Goal: Task Accomplishment & Management: Manage account settings

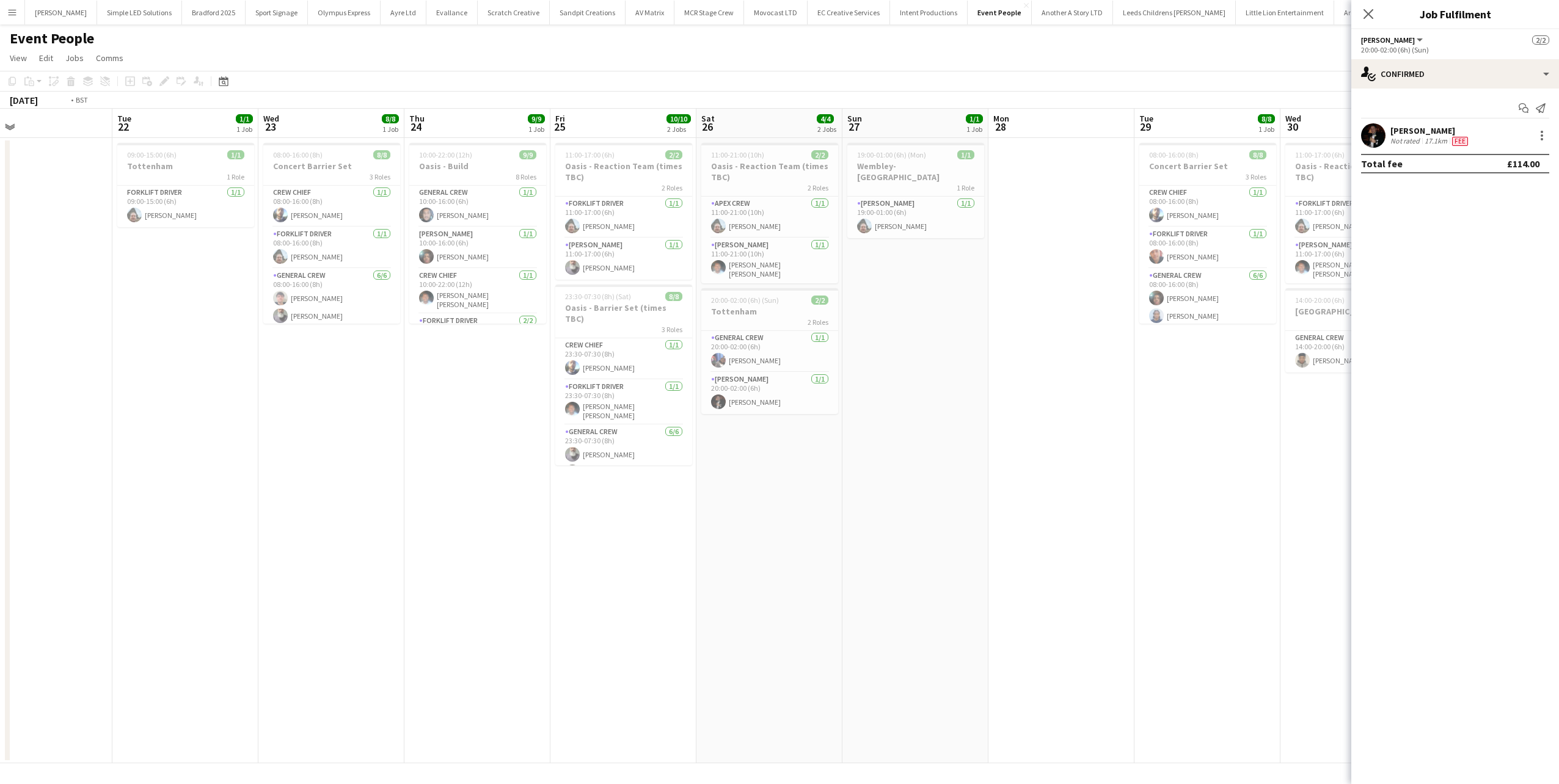
scroll to position [0, 280]
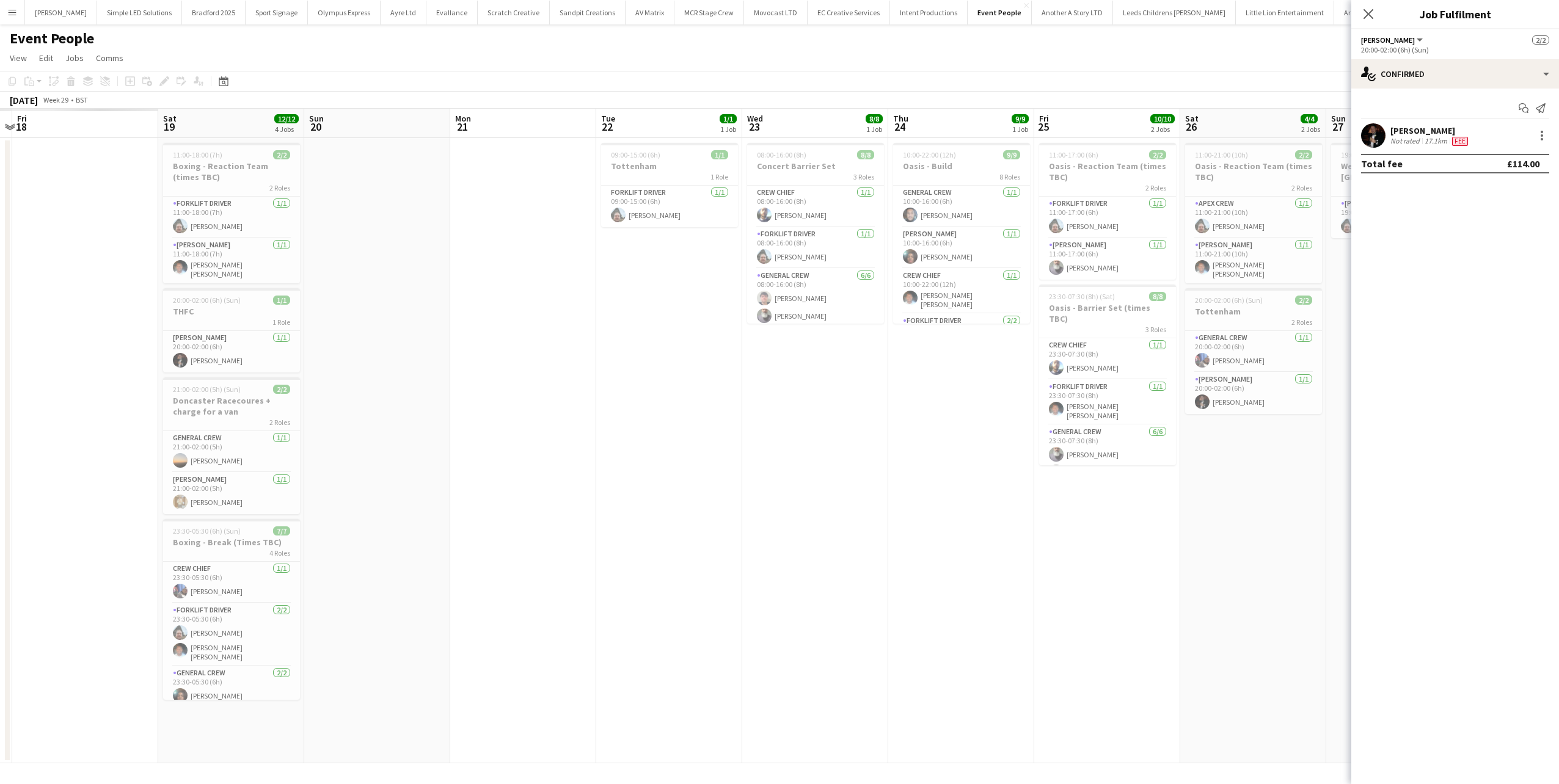
drag, startPoint x: 243, startPoint y: 567, endPoint x: 1025, endPoint y: 551, distance: 782.2
click at [1196, 551] on app-calendar-viewport "Wed 16 Thu 17 Fri 18 Sat 19 12/12 4 Jobs Sun 20 Mon 21 Tue 22 1/1 1 Job Wed 23 …" at bounding box center [779, 436] width 1559 height 655
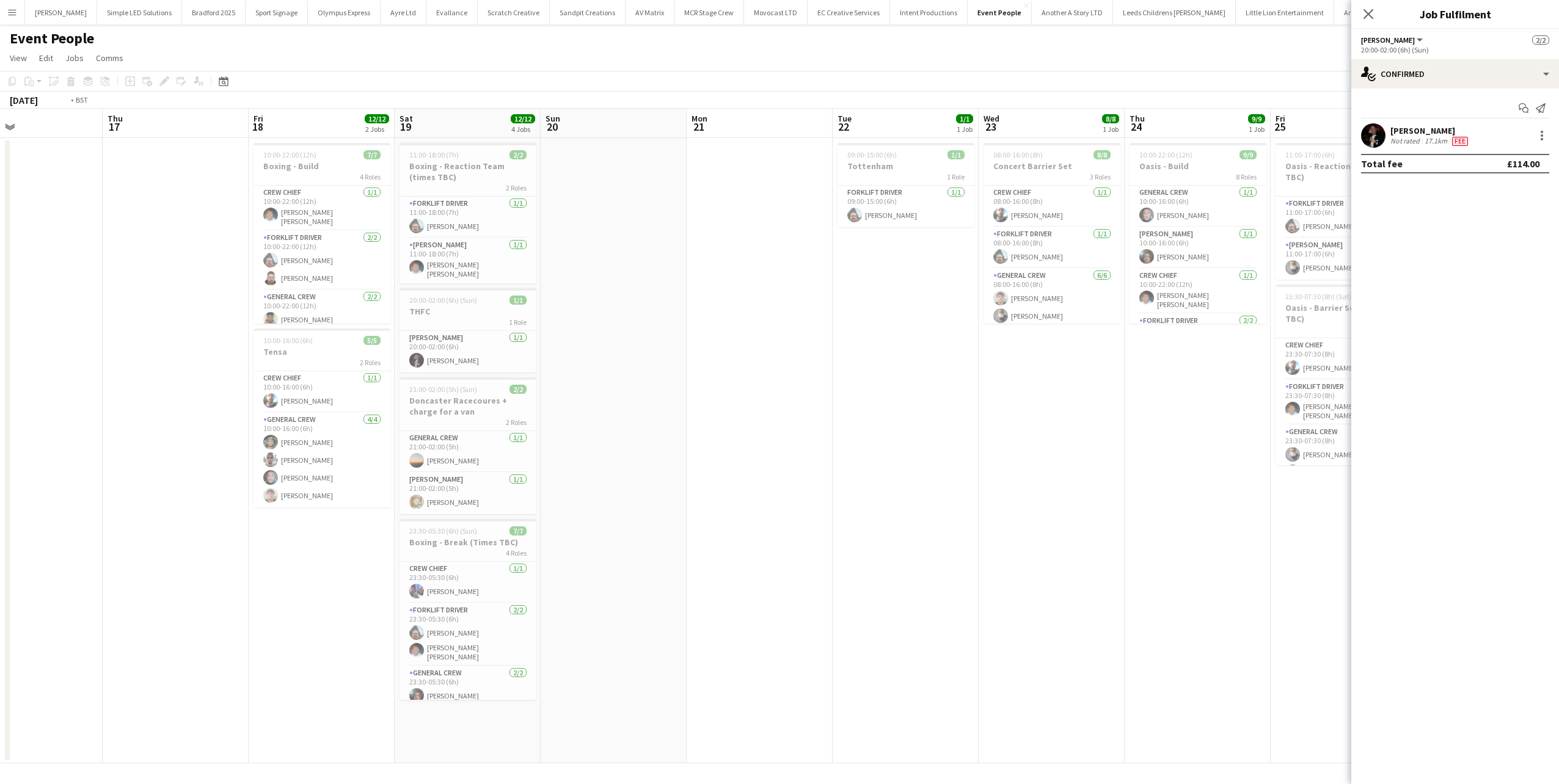
drag, startPoint x: 1135, startPoint y: 532, endPoint x: 925, endPoint y: 538, distance: 210.1
click at [1110, 535] on app-calendar-viewport "Mon 14 Tue 15 Wed 16 Thu 17 Fri 18 12/12 2 Jobs Sat 19 12/12 4 Jobs Sun 20 Mon …" at bounding box center [779, 436] width 1559 height 655
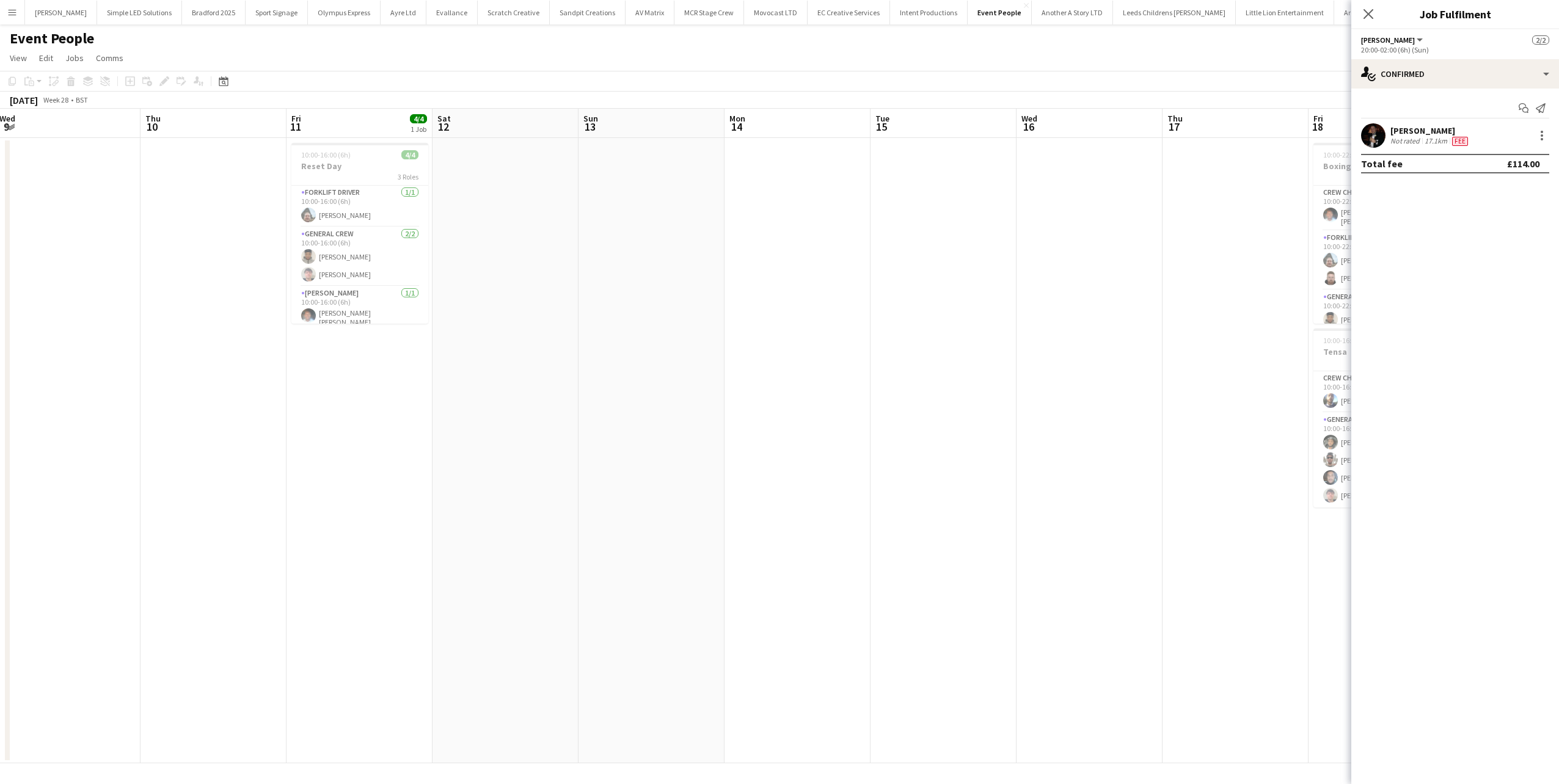
drag, startPoint x: 1083, startPoint y: 528, endPoint x: 780, endPoint y: 532, distance: 303.0
click at [1083, 528] on app-calendar-viewport "Mon 7 Tue 8 Wed 9 Thu 10 Fri 11 4/4 1 Job Sat 12 Sun 13 Mon 14 Tue 15 Wed 16 Th…" at bounding box center [779, 436] width 1559 height 655
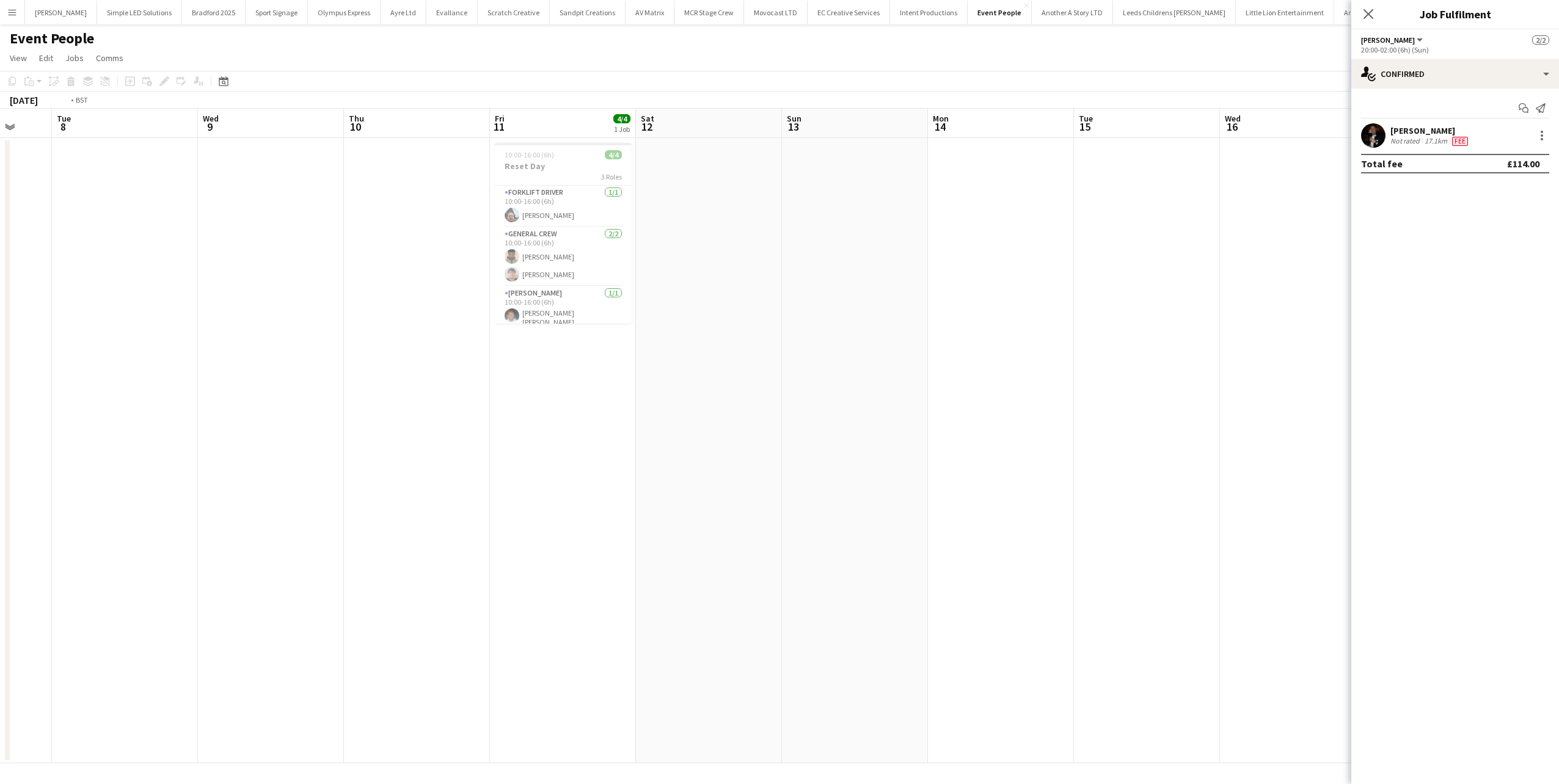
drag, startPoint x: 794, startPoint y: 517, endPoint x: 962, endPoint y: 512, distance: 168.1
click at [962, 512] on app-calendar-viewport "Sun 6 Mon 7 Tue 8 Wed 9 Thu 10 Fri 11 4/4 1 Job Sat 12 Sun 13 Mon 14 Tue 15 Wed…" at bounding box center [779, 436] width 1559 height 655
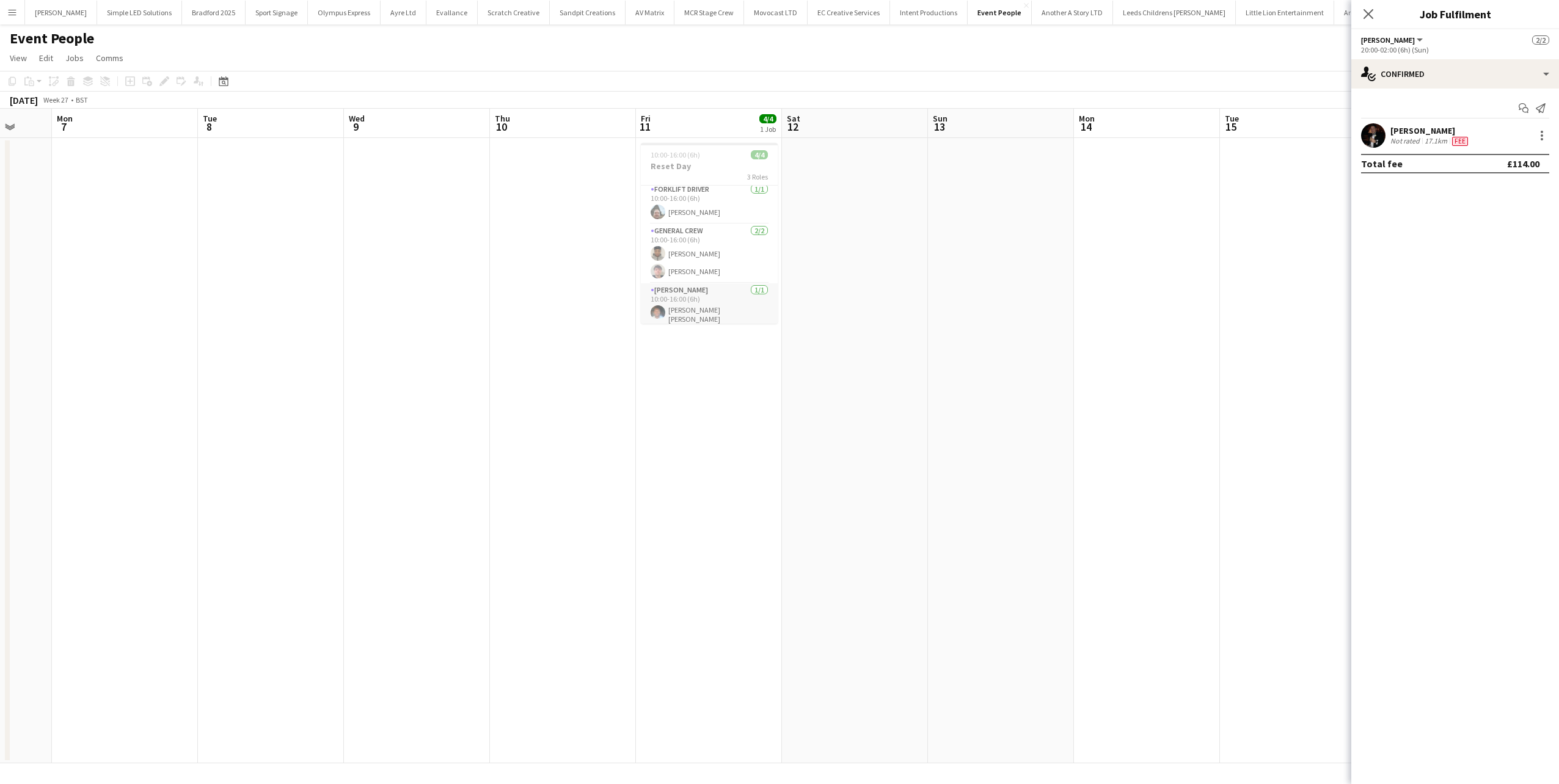
scroll to position [4, 0]
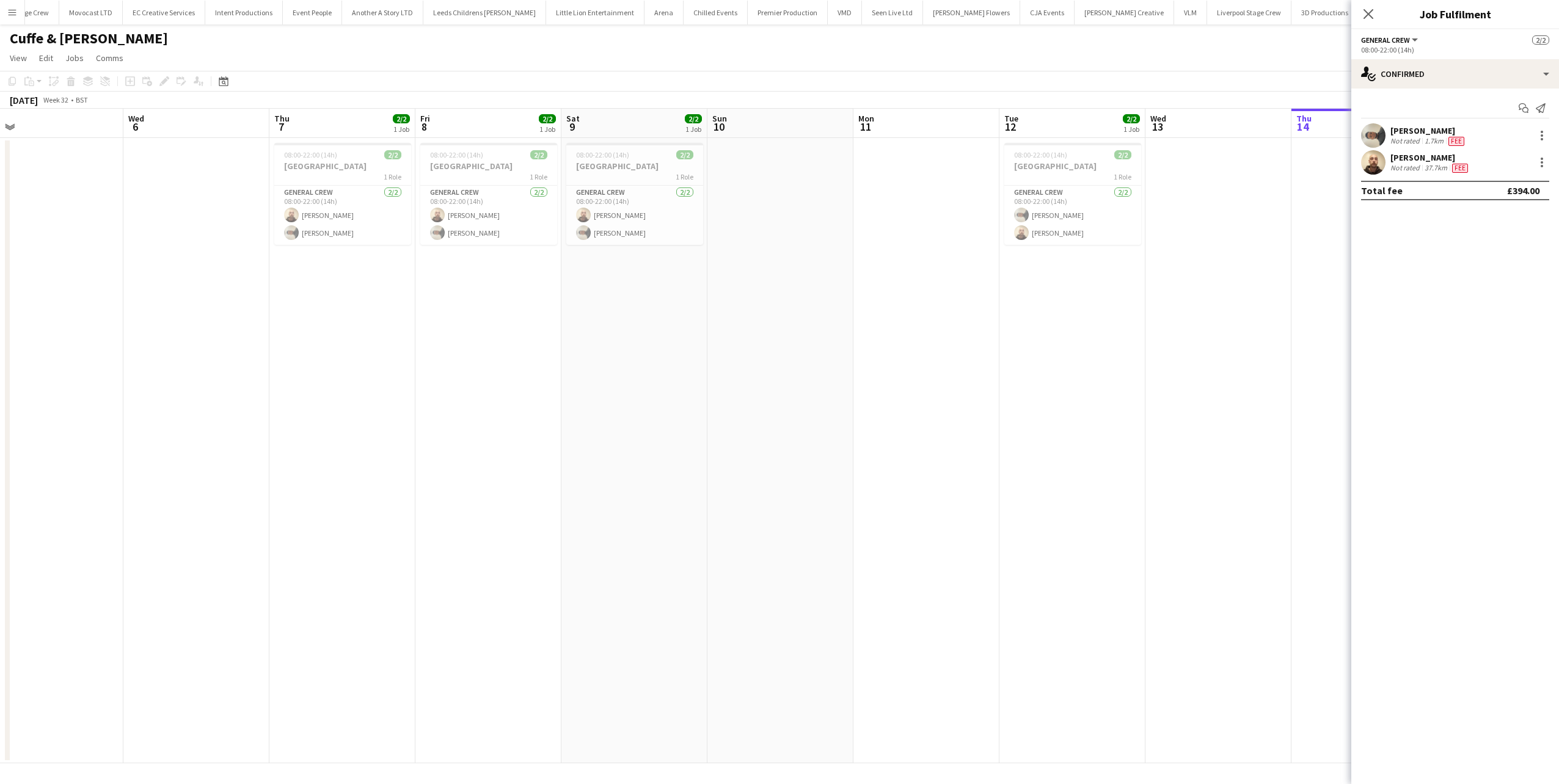
click at [15, 5] on button "Menu" at bounding box center [12, 12] width 24 height 24
click at [170, 59] on link "All jobs" at bounding box center [184, 66] width 122 height 24
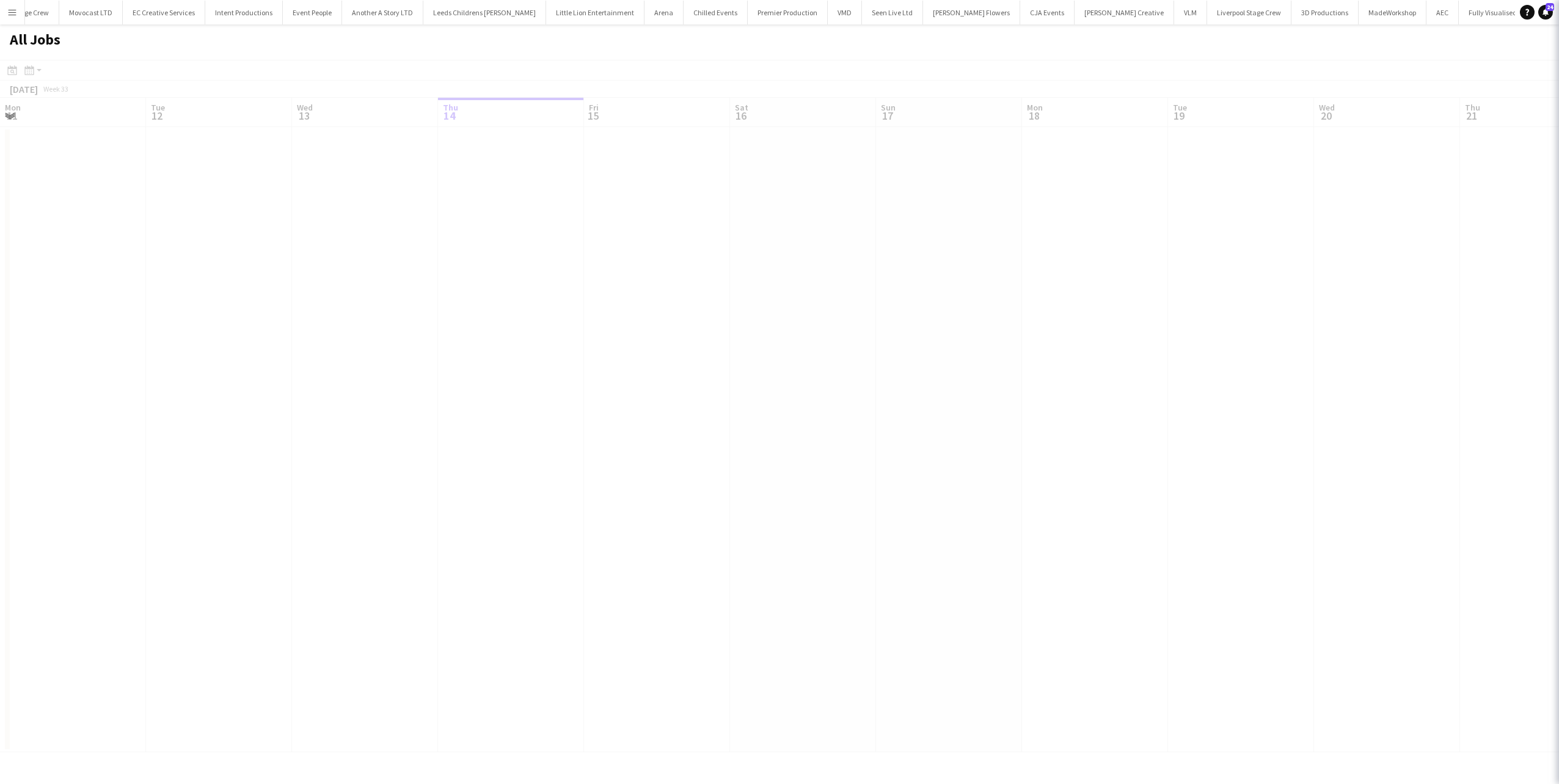
scroll to position [0, 292]
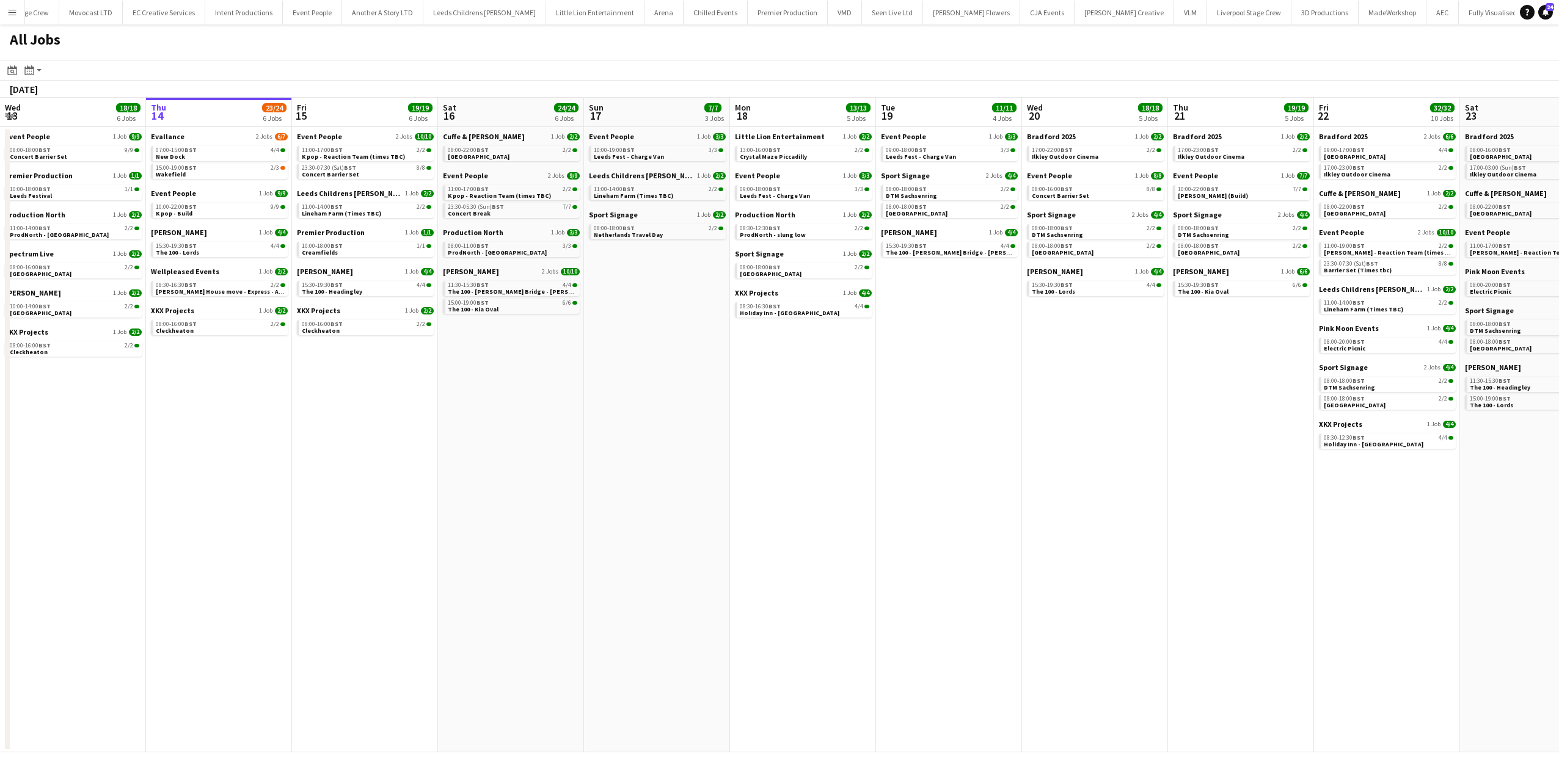
click at [1002, 398] on app-all-jobs "All Jobs Date picker AUG 2025 AUG 2025 Monday M Tuesday T Wednesday W Thursday …" at bounding box center [779, 388] width 1559 height 728
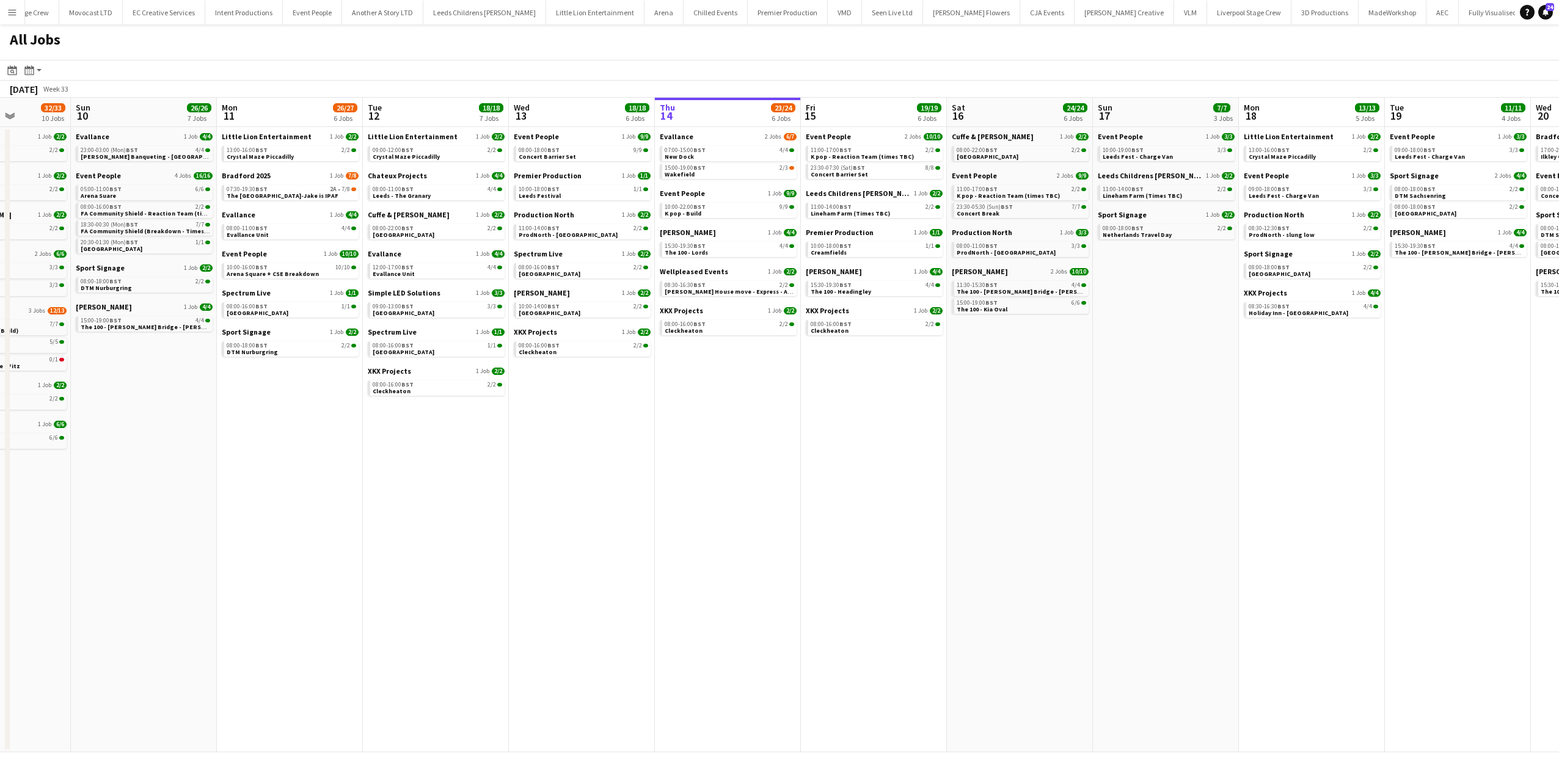
scroll to position [0, 249]
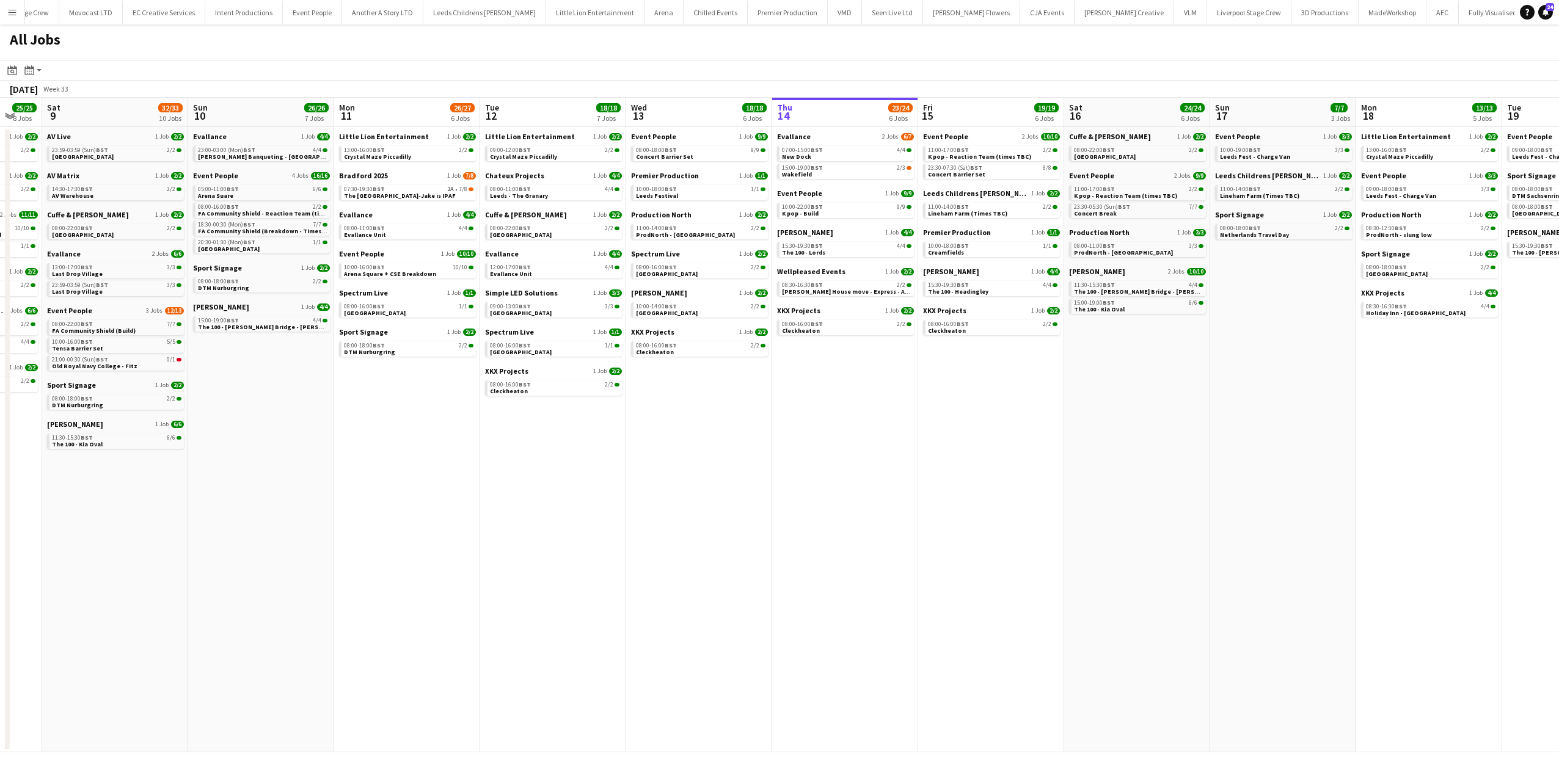
drag, startPoint x: 589, startPoint y: 402, endPoint x: 669, endPoint y: 400, distance: 80.0
click at [669, 400] on app-calendar-viewport "Thu 7 15/15 8 Jobs Fri 8 25/25 8 Jobs Sat 9 32/33 10 Jobs Sun 10 26/26 7 Jobs M…" at bounding box center [779, 425] width 1559 height 655
click at [218, 174] on span "Event People" at bounding box center [216, 176] width 45 height 9
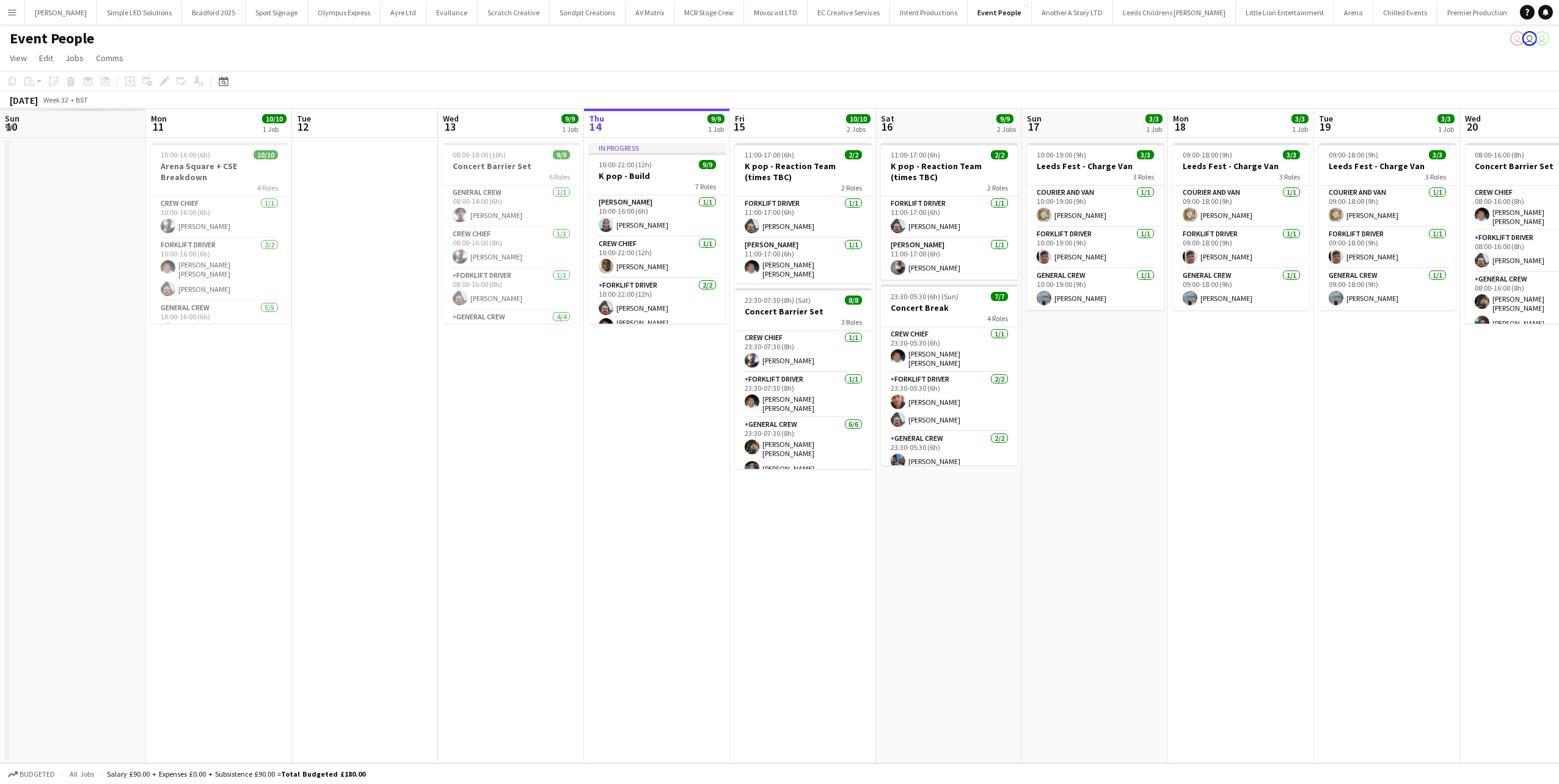
drag, startPoint x: 691, startPoint y: 400, endPoint x: 806, endPoint y: 417, distance: 116.2
click at [868, 405] on app-calendar-viewport "Fri 8 Sat 9 Sun 10 Mon 11 10/10 1 Job Tue 12 Wed 13 9/9 1 Job Thu 14 9/9 1 Job …" at bounding box center [779, 436] width 1559 height 655
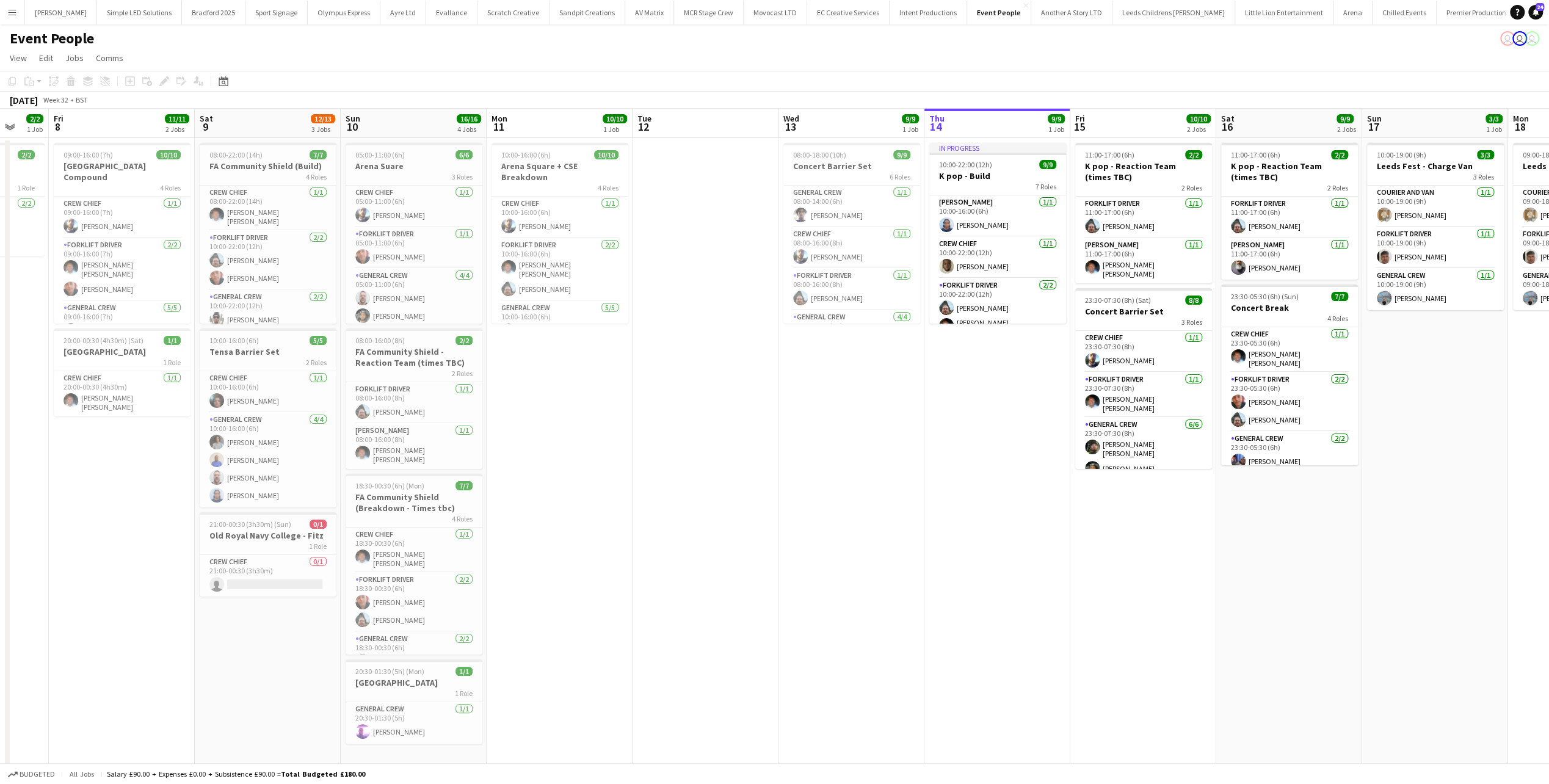
drag, startPoint x: 715, startPoint y: 419, endPoint x: 816, endPoint y: 423, distance: 101.1
click at [816, 423] on app-calendar-viewport "Tue 5 Wed 6 Thu 7 2/2 1 Job Fri 8 11/11 2 Jobs Sat 9 12/13 3 Jobs Sun 10 16/16 …" at bounding box center [774, 443] width 1549 height 668
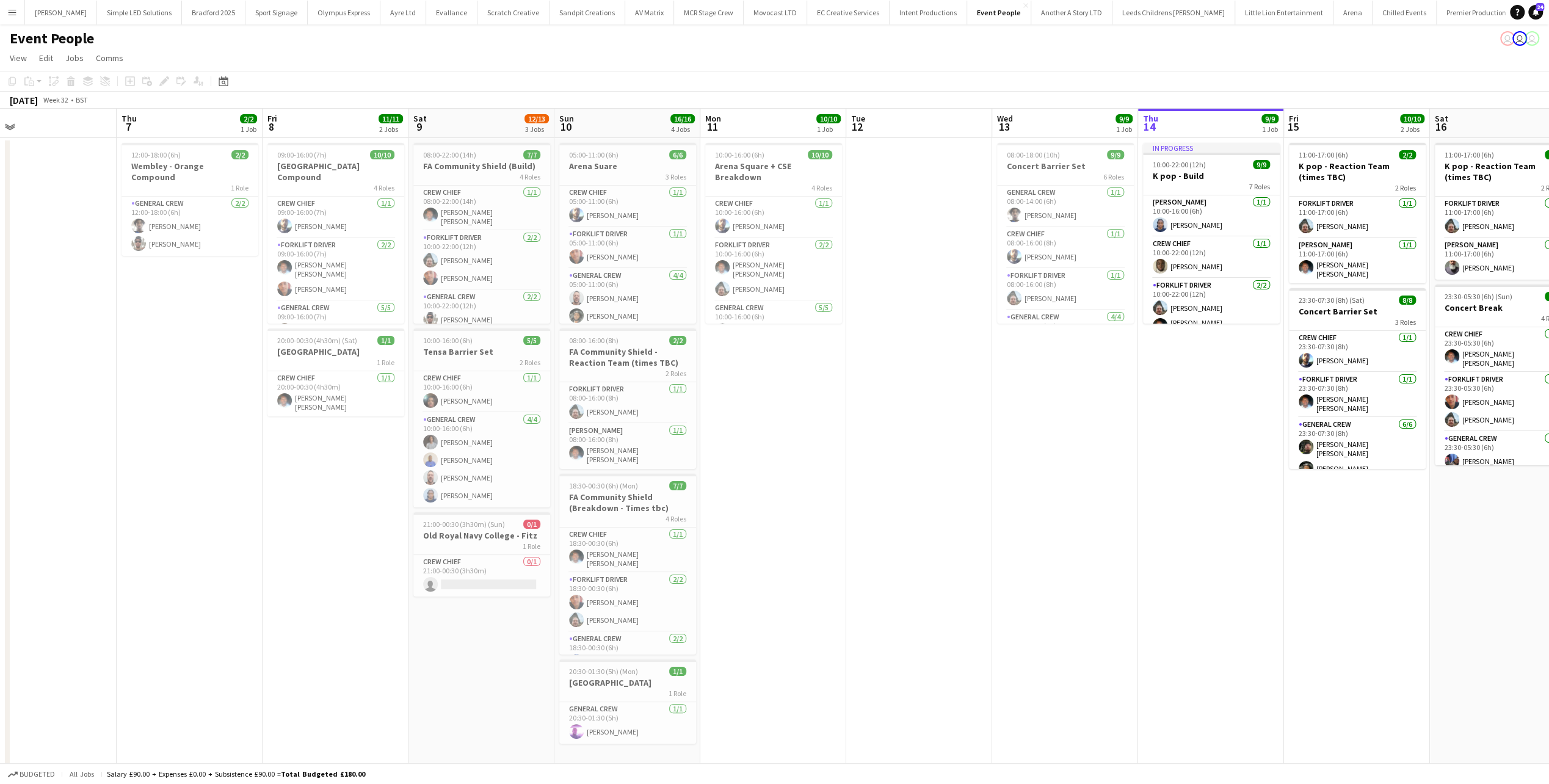
drag, startPoint x: 793, startPoint y: 398, endPoint x: 800, endPoint y: 398, distance: 7.0
click at [800, 398] on app-calendar-viewport "Mon 4 Tue 5 Wed 6 Thu 7 2/2 1 Job Fri 8 11/11 2 Jobs Sat 9 12/13 3 Jobs Sun 10 …" at bounding box center [774, 443] width 1549 height 668
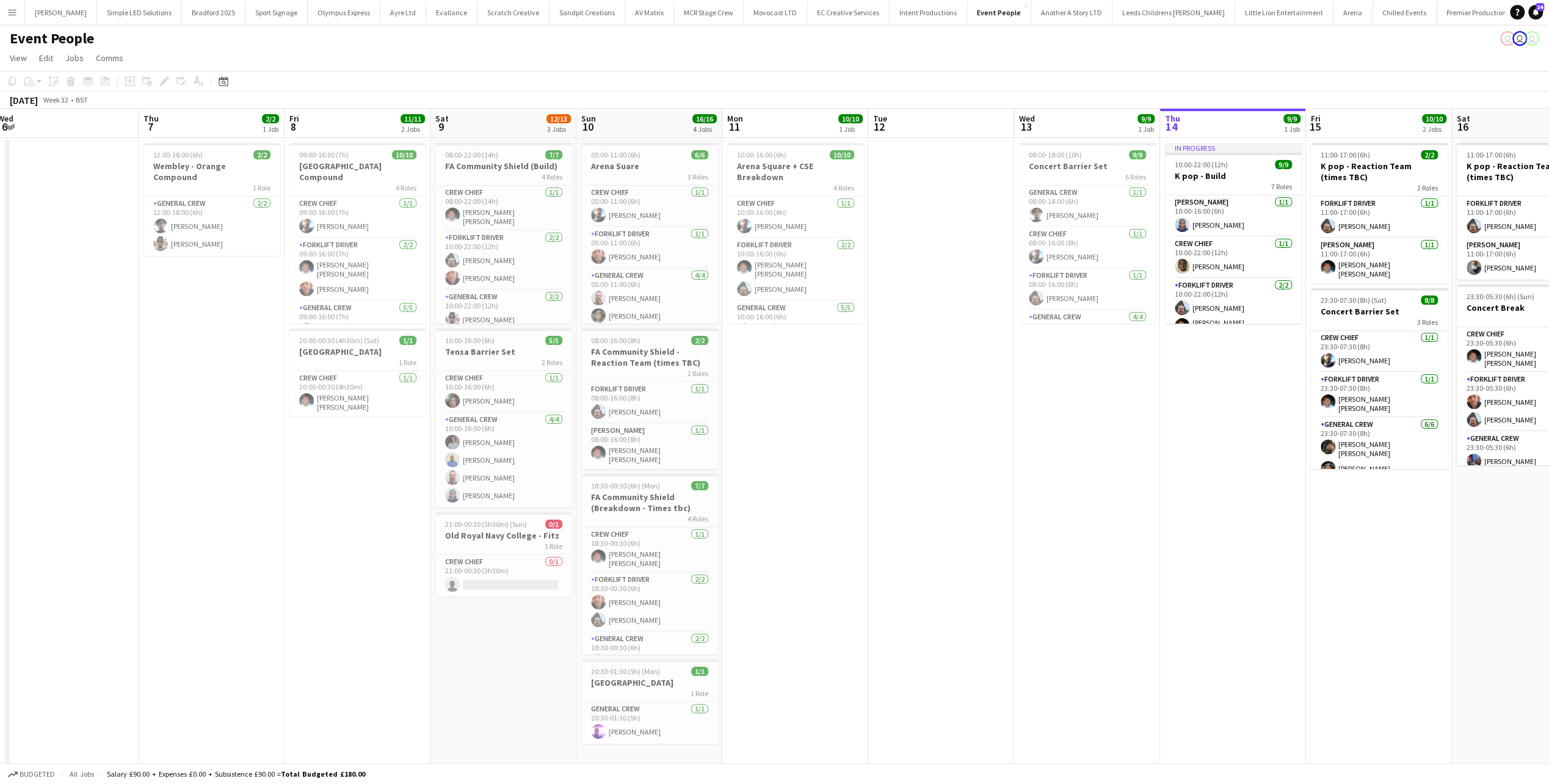
drag, startPoint x: 725, startPoint y: 381, endPoint x: 749, endPoint y: 381, distance: 24.0
click at [749, 381] on app-calendar-viewport "Mon 4 Tue 5 Wed 6 Thu 7 2/2 1 Job Fri 8 11/11 2 Jobs Sat 9 12/13 3 Jobs Sun 10 …" at bounding box center [774, 443] width 1549 height 668
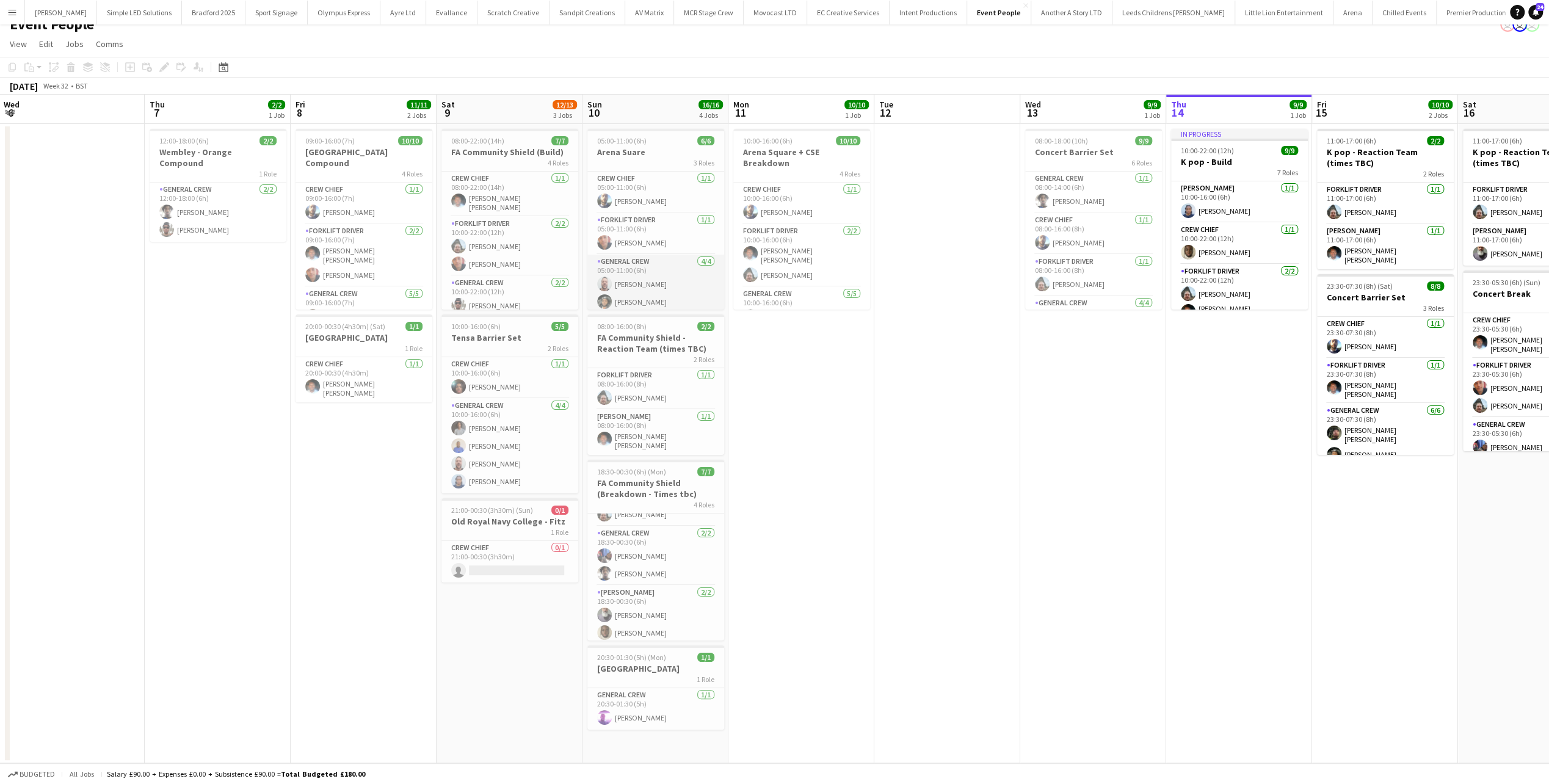
scroll to position [39, 0]
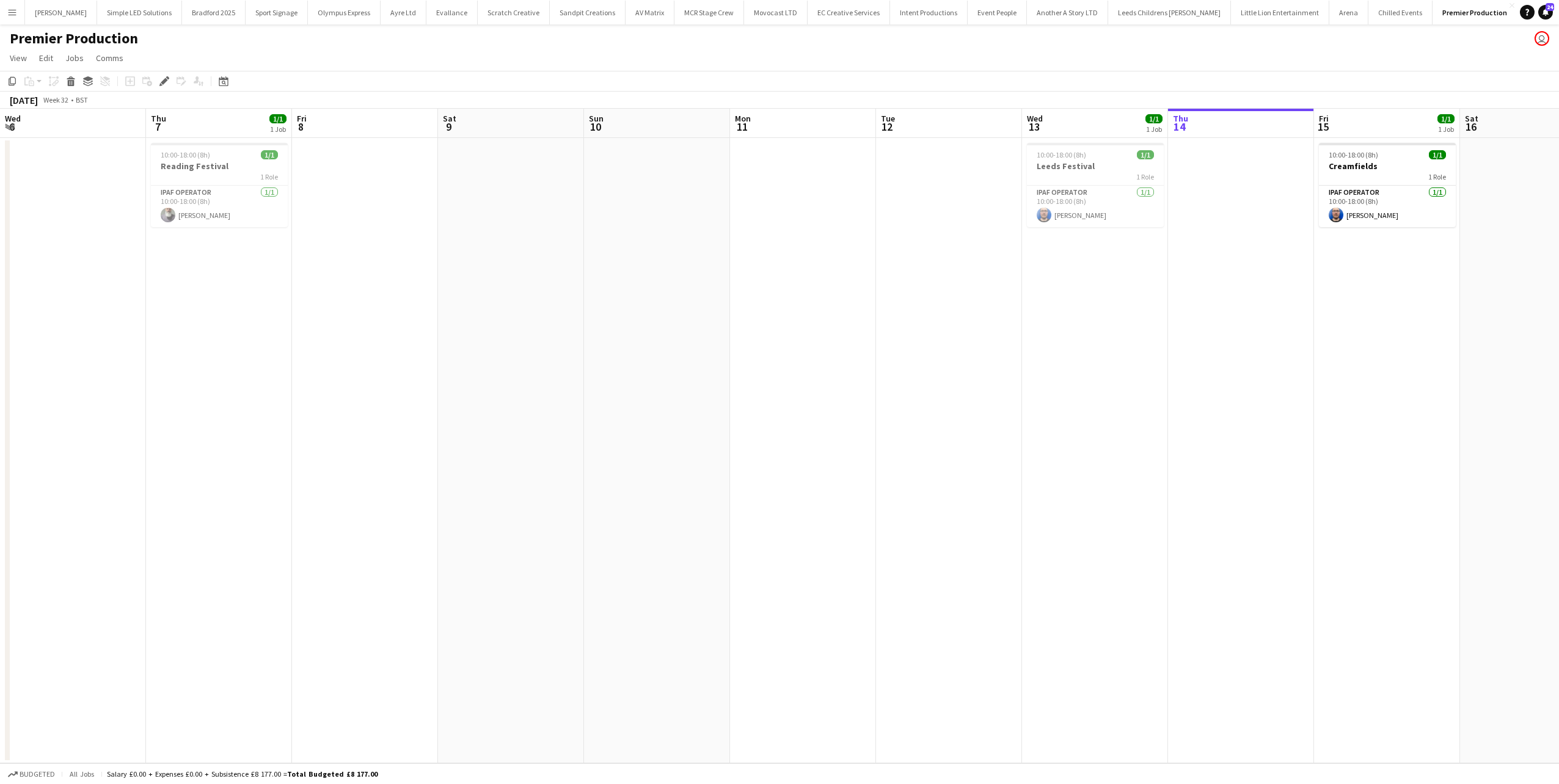
scroll to position [0, 420]
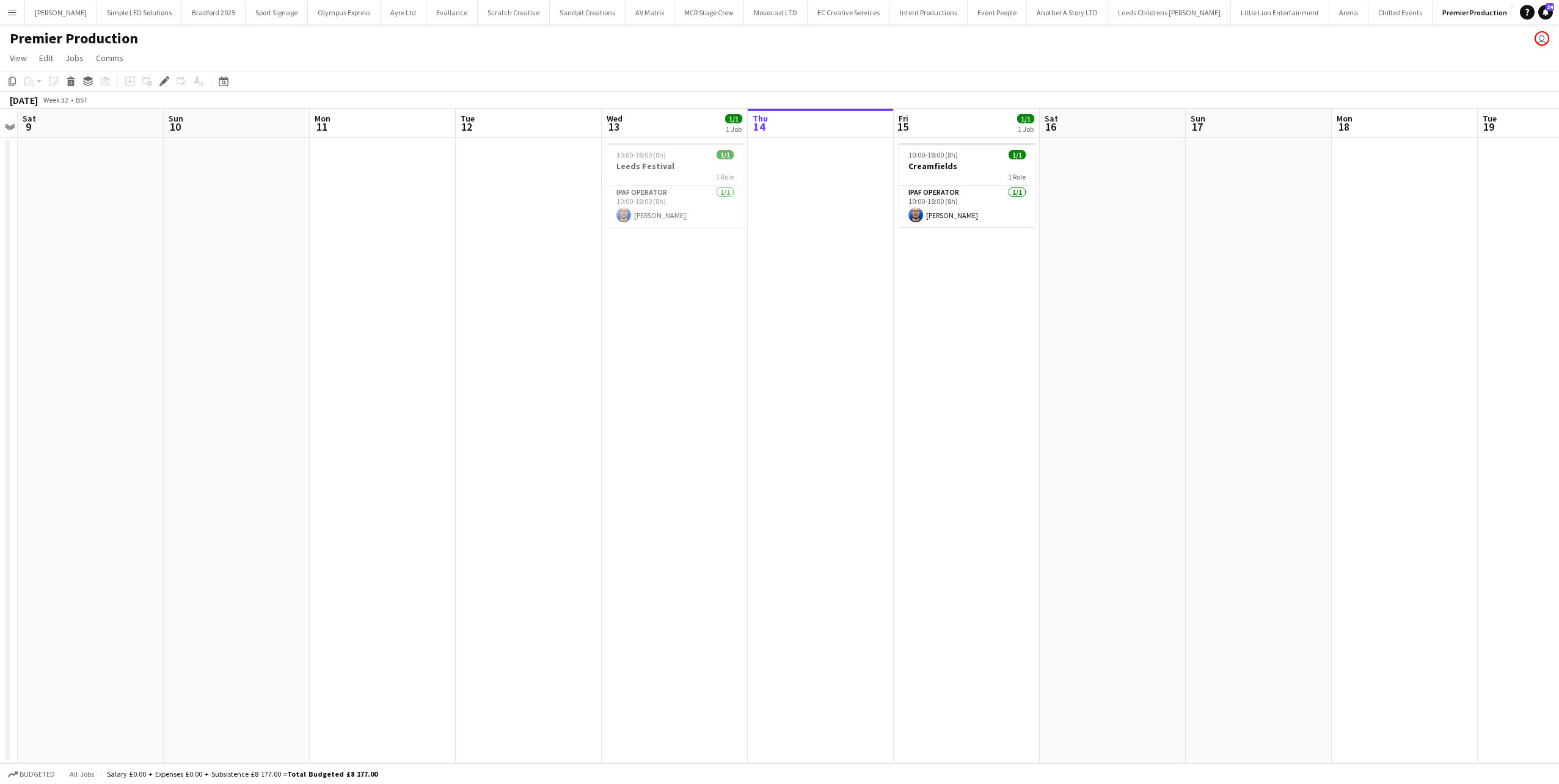
click at [7, 7] on app-icon "Menu" at bounding box center [12, 12] width 10 height 10
click at [176, 63] on link "All jobs" at bounding box center [184, 66] width 122 height 24
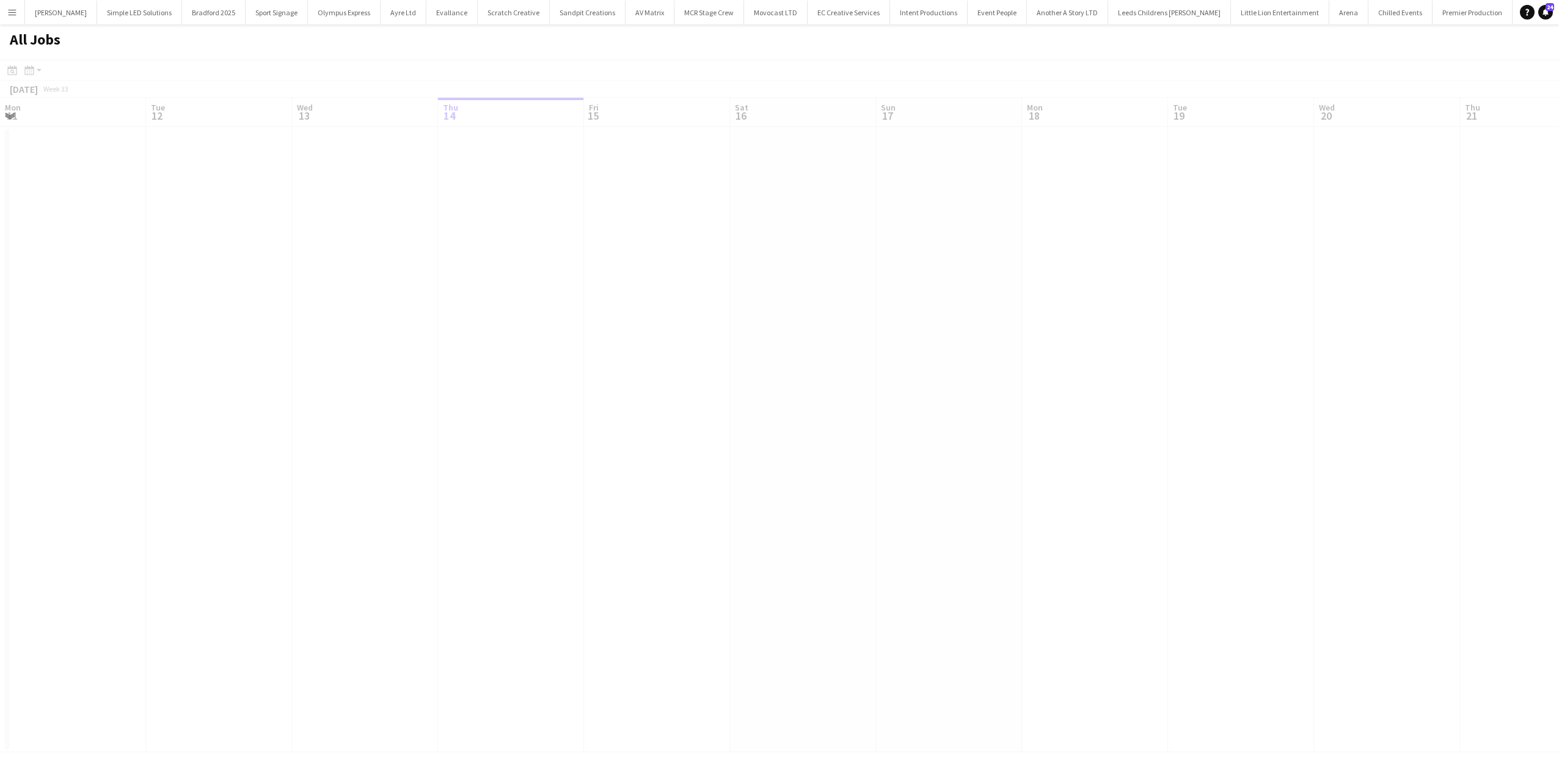
scroll to position [0, 292]
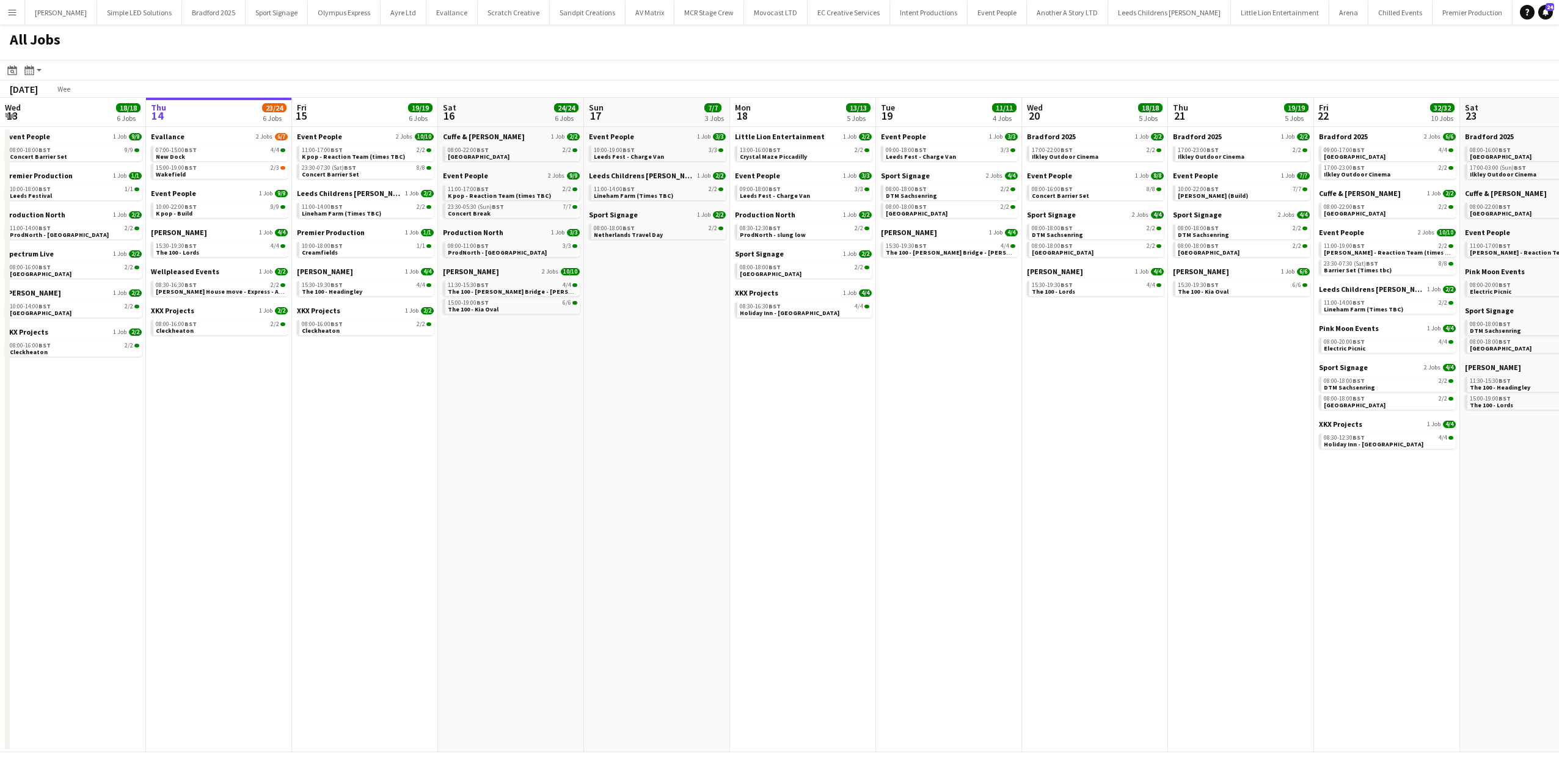
drag, startPoint x: 617, startPoint y: 353, endPoint x: 900, endPoint y: 360, distance: 283.1
click at [995, 356] on app-calendar-viewport "Mon 11 26/27 6 Jobs Tue 12 18/18 7 Jobs Wed 13 18/18 6 Jobs Thu 14 23/24 6 Jobs…" at bounding box center [779, 425] width 1559 height 655
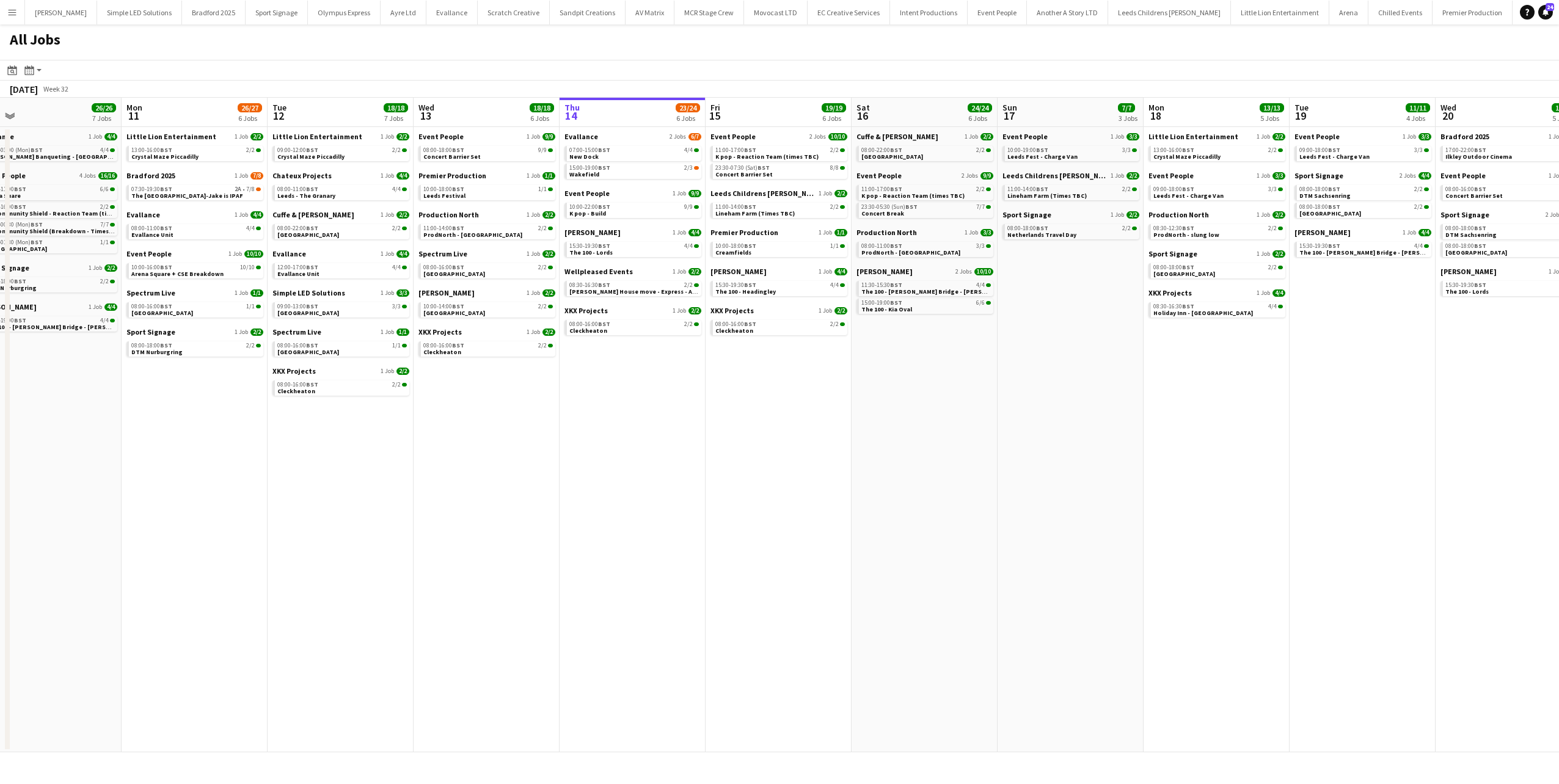
scroll to position [0, 346]
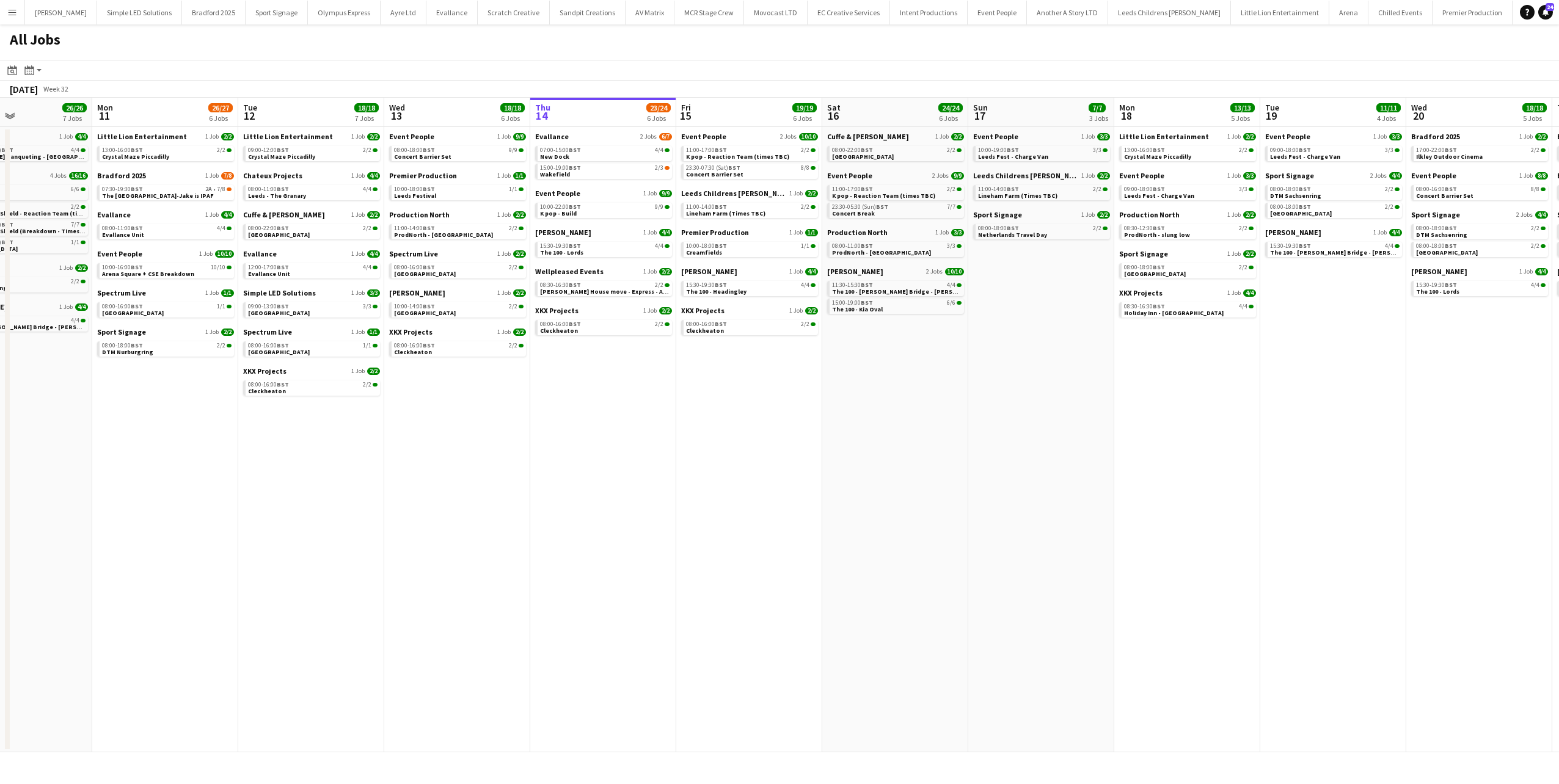
click at [664, 416] on app-all-jobs "All Jobs Date picker AUG 2025 AUG 2025 Monday M Tuesday T Wednesday W Thursday …" at bounding box center [779, 388] width 1559 height 728
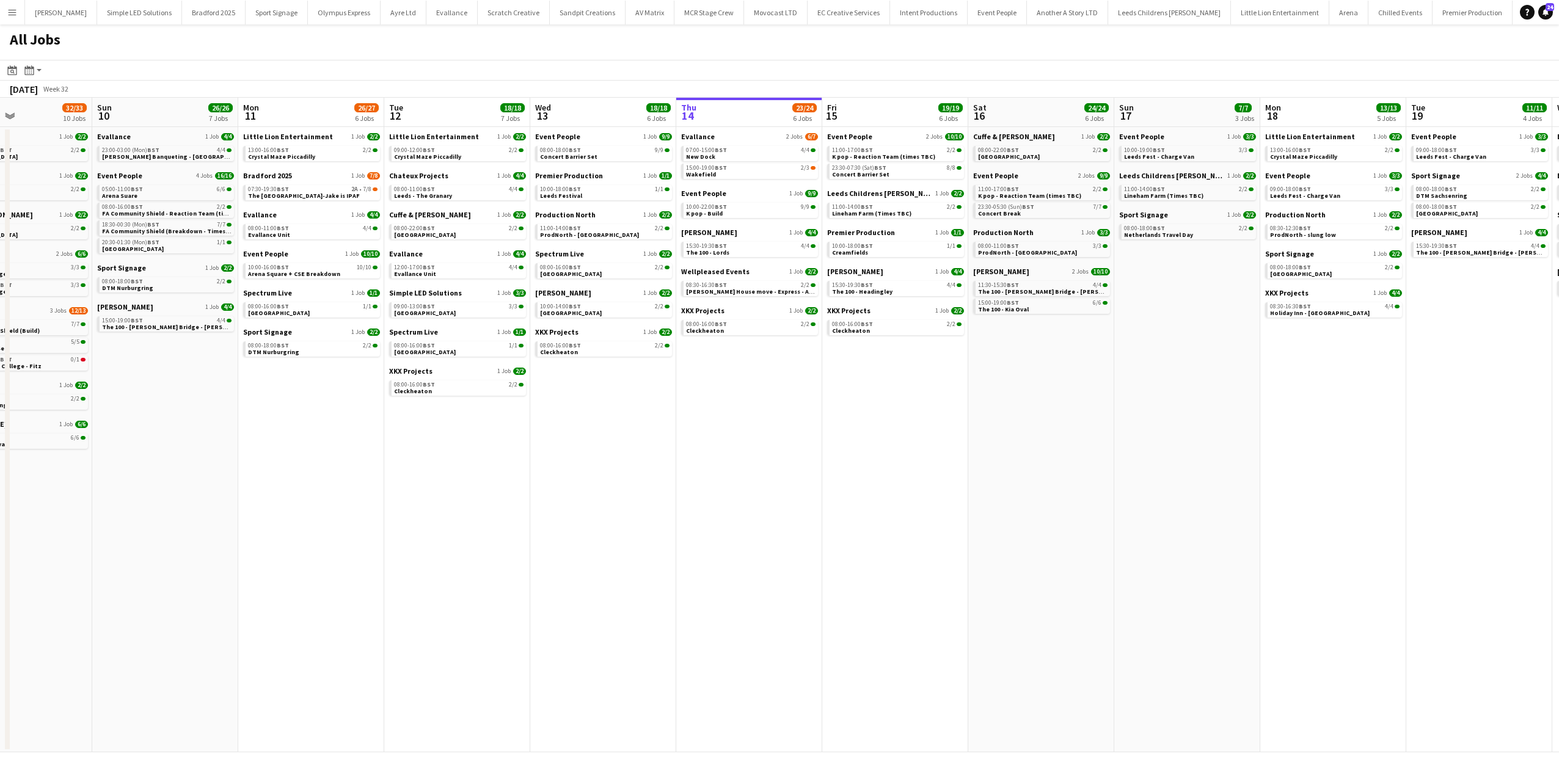
scroll to position [0, 350]
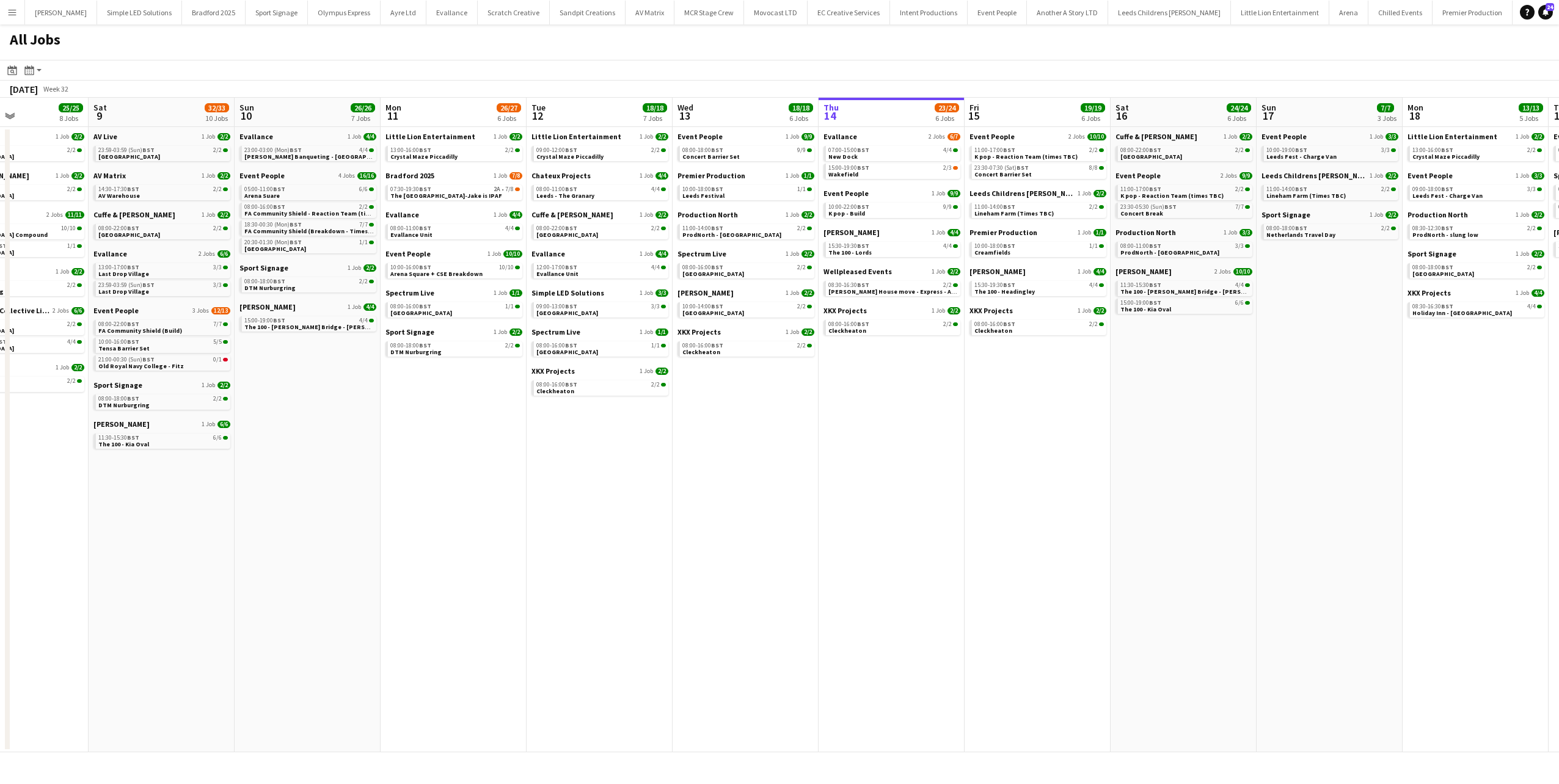
drag, startPoint x: 194, startPoint y: 374, endPoint x: 321, endPoint y: 375, distance: 127.0
click at [321, 375] on app-calendar-viewport "Wed 6 15/15 6 Jobs Thu 7 15/15 8 Jobs Fri 8 25/25 8 Jobs Sat 9 32/33 10 Jobs Su…" at bounding box center [779, 425] width 1559 height 655
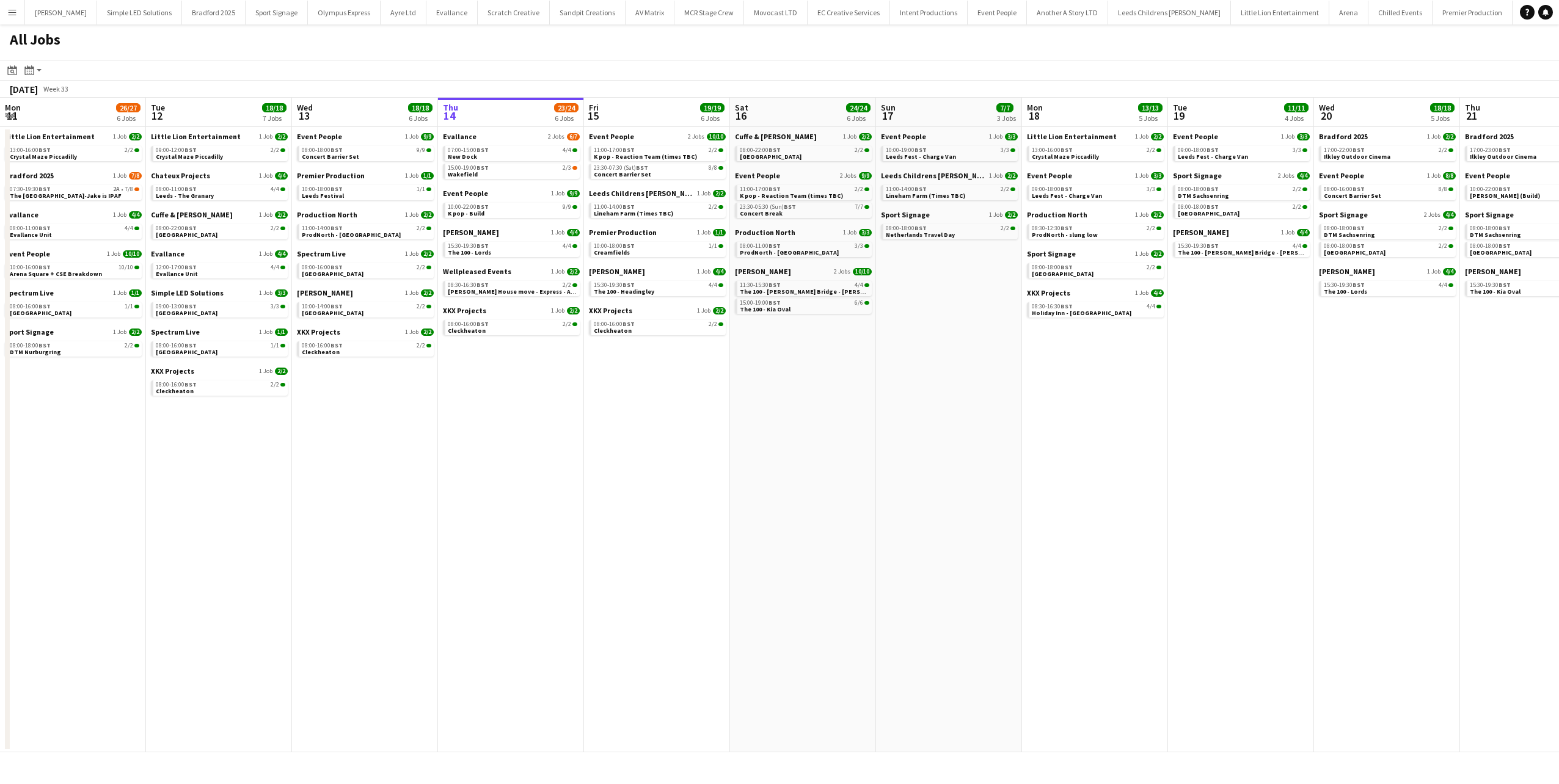
scroll to position [0, 292]
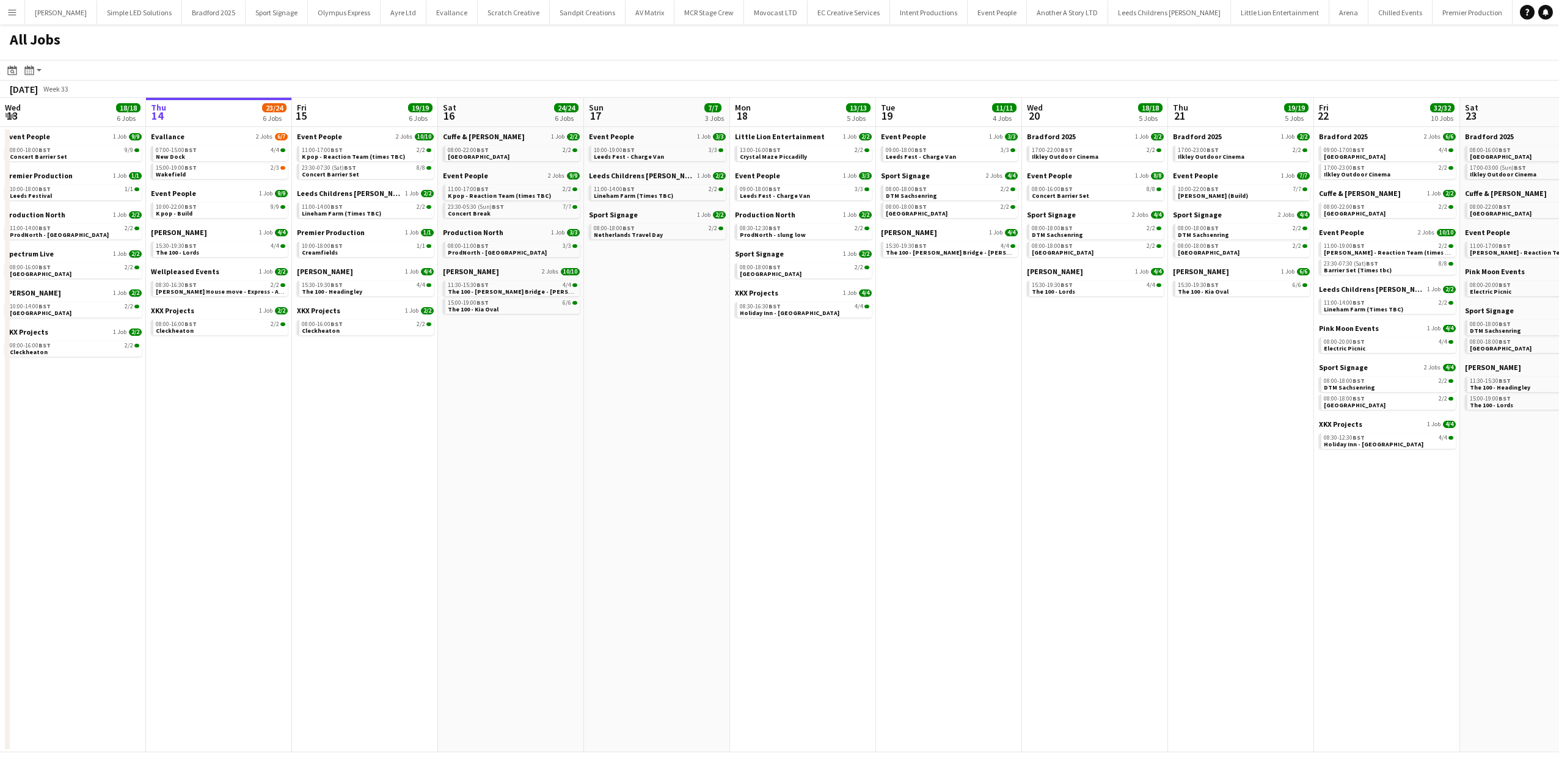
drag, startPoint x: 0, startPoint y: 0, endPoint x: 13, endPoint y: 14, distance: 19.1
click at [13, 14] on app-icon "Menu" at bounding box center [12, 12] width 10 height 10
click at [158, 67] on link "My Workforce" at bounding box center [184, 66] width 122 height 24
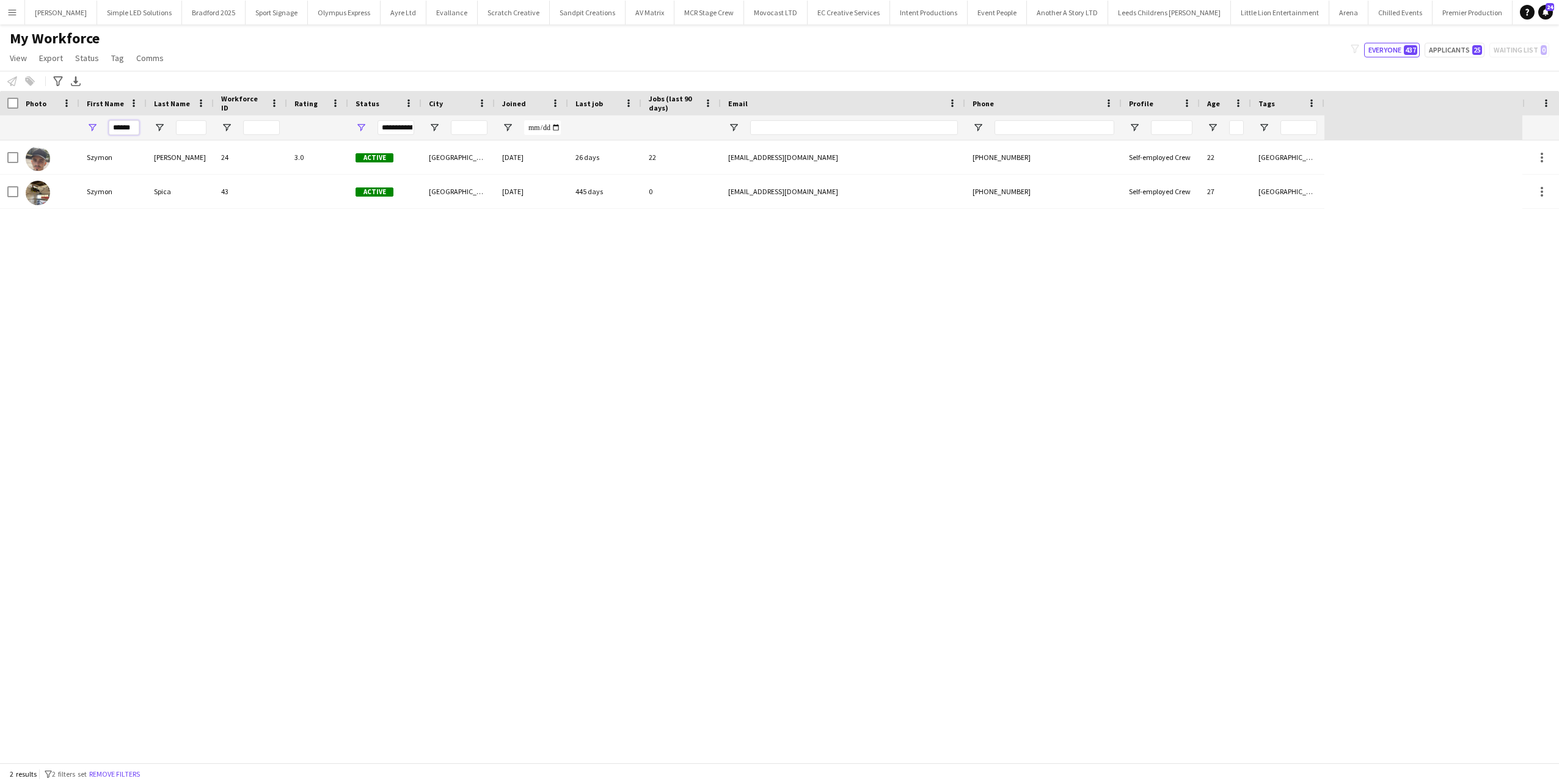
drag, startPoint x: 137, startPoint y: 128, endPoint x: 40, endPoint y: 137, distance: 97.4
click at [50, 135] on div "******" at bounding box center [662, 127] width 1324 height 24
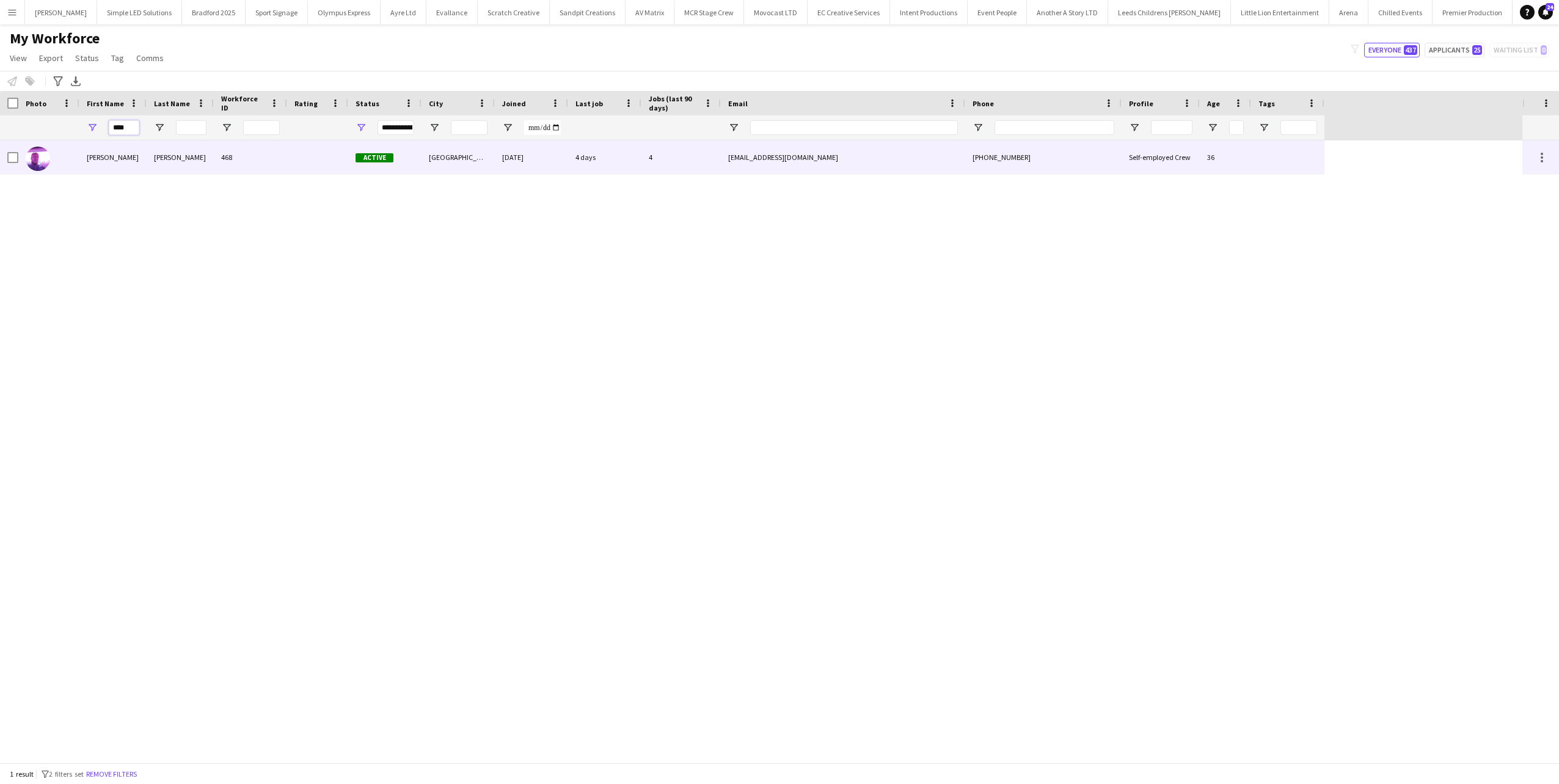
type input "****"
click at [181, 161] on div "Campbell" at bounding box center [180, 157] width 67 height 34
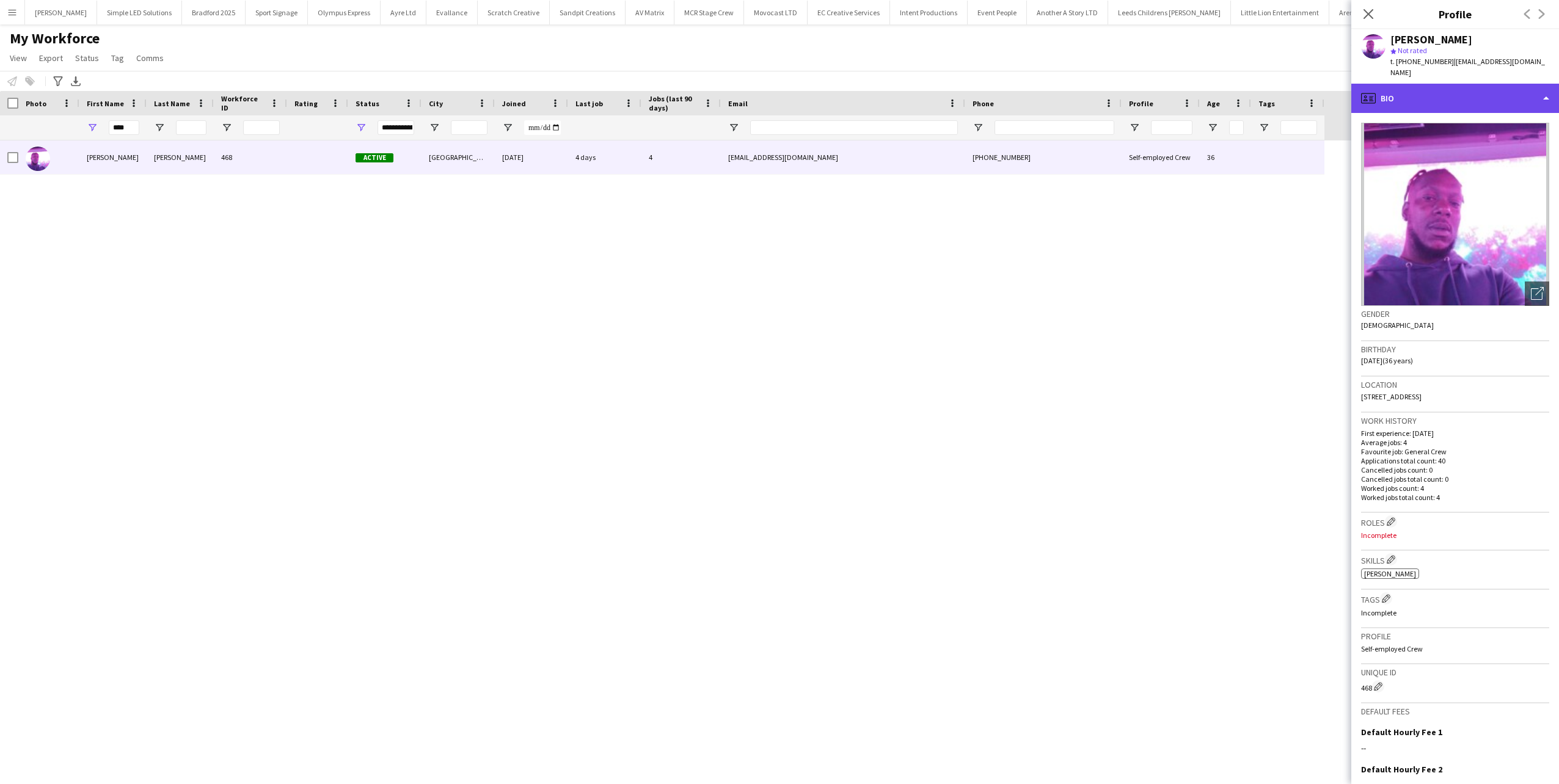
click at [1445, 84] on div "profile Bio" at bounding box center [1455, 98] width 208 height 29
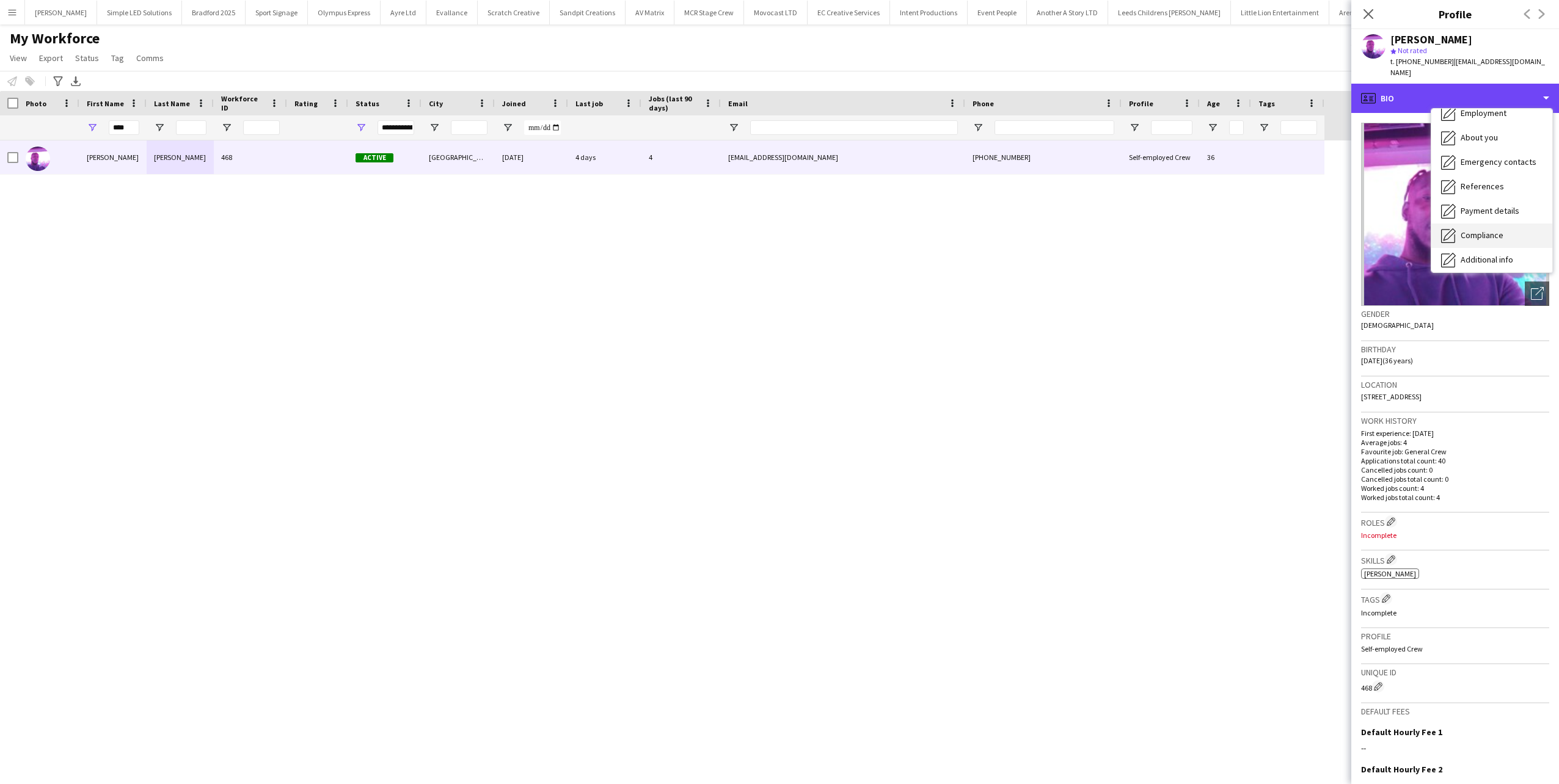
scroll to position [115, 0]
click at [1504, 243] on div "Calendar Calendar" at bounding box center [1492, 255] width 121 height 24
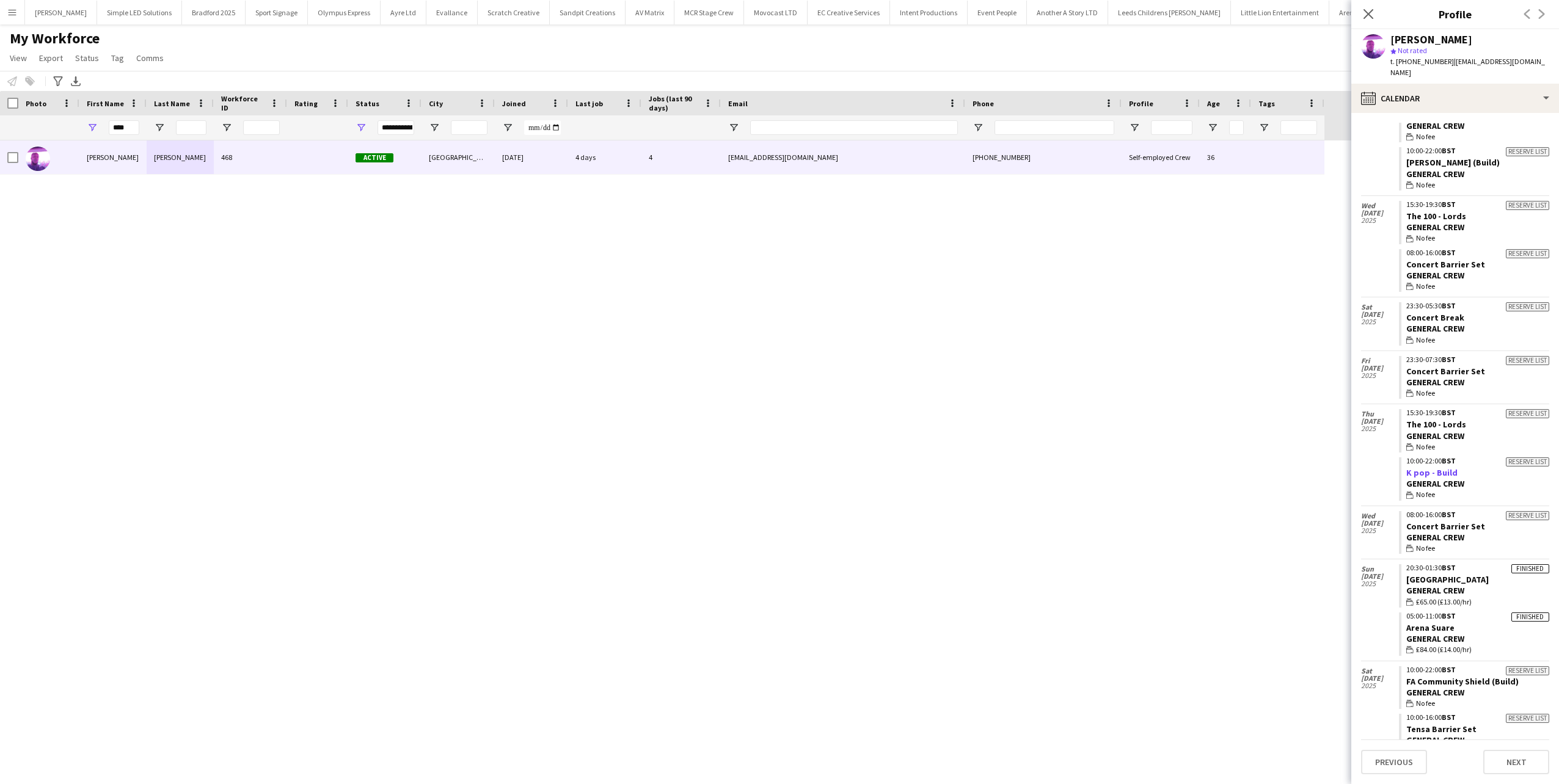
scroll to position [1241, 0]
